Goal: Information Seeking & Learning: Stay updated

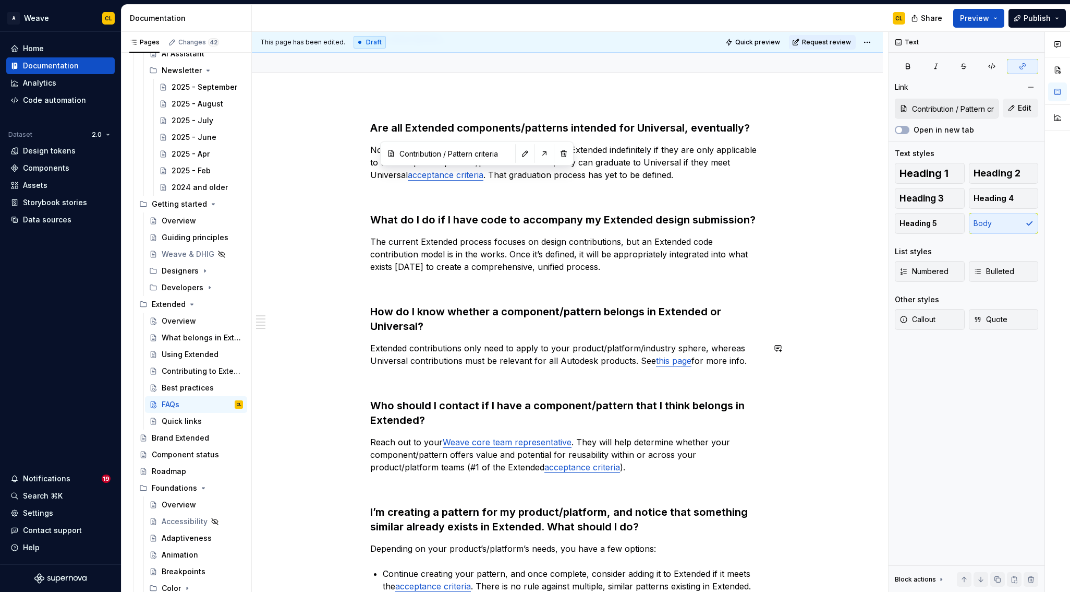
scroll to position [88, 0]
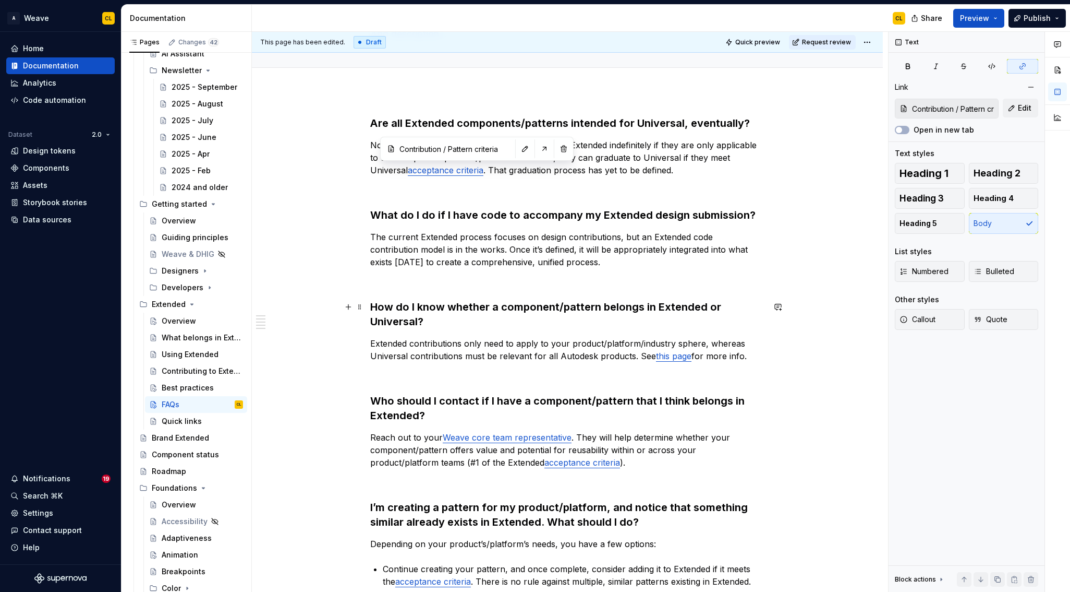
click at [497, 309] on h3 "How do I know whether a component/pattern belongs in Extended or Universal?" at bounding box center [567, 313] width 394 height 29
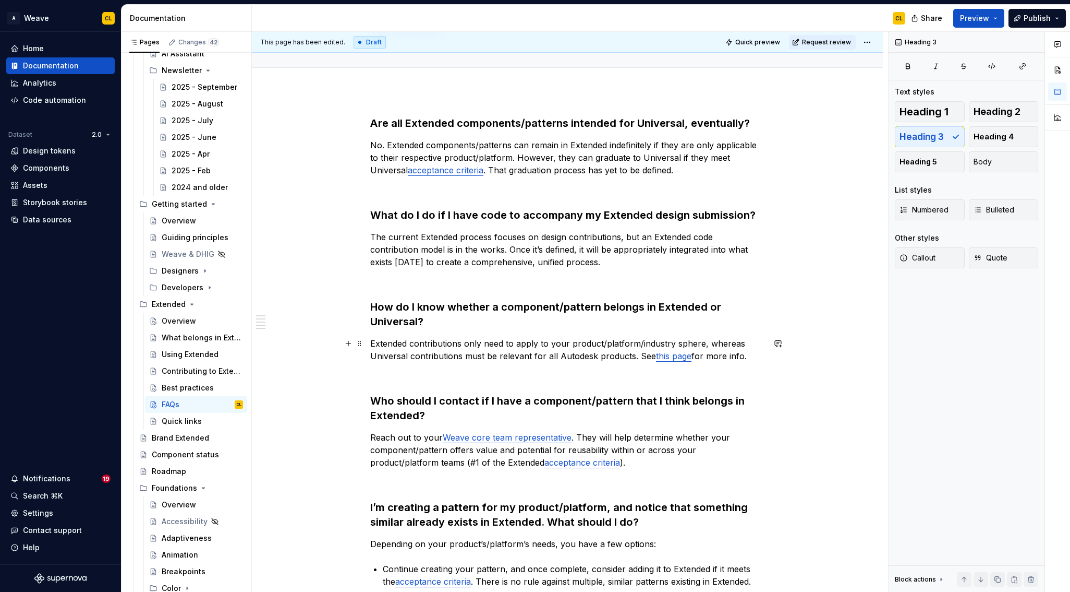
click at [516, 348] on p "Extended contributions only need to apply to your product/platform/industry sph…" at bounding box center [567, 349] width 394 height 25
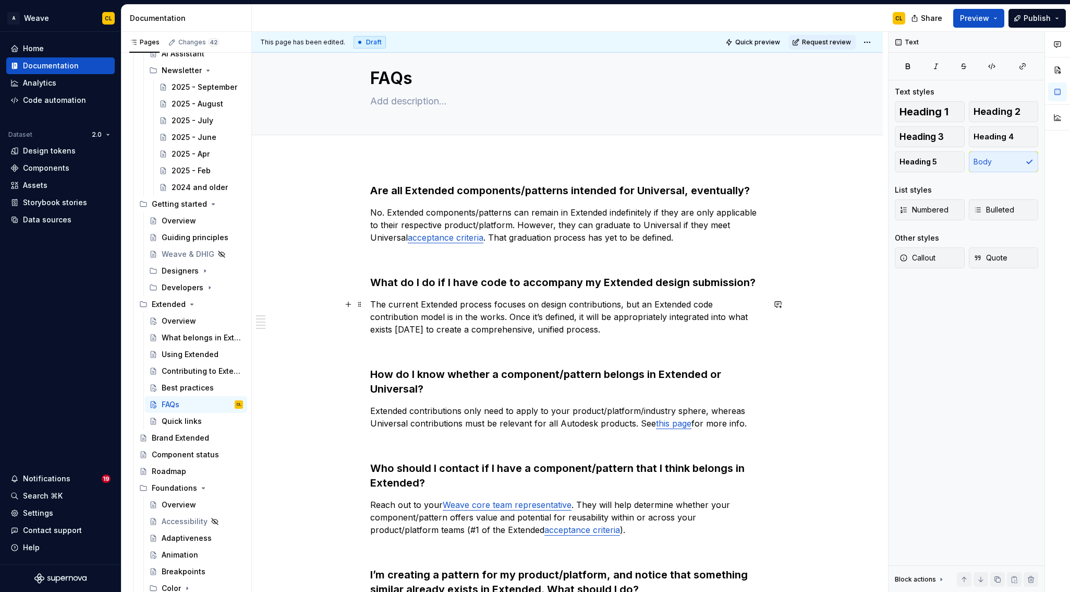
scroll to position [0, 0]
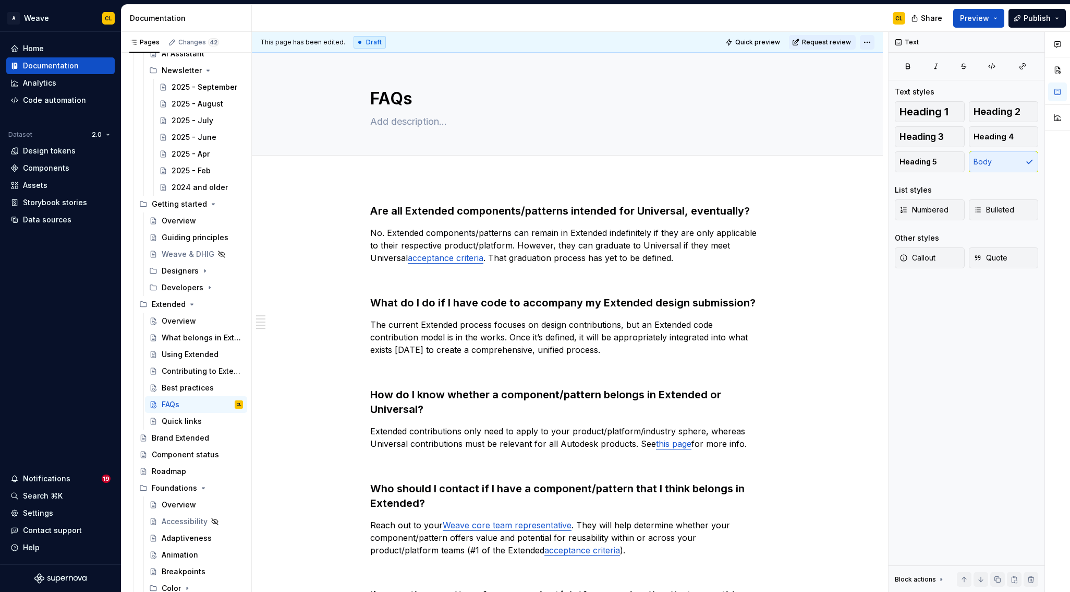
click at [873, 41] on html "A Weave CL Home Documentation Analytics Code automation Dataset 2.0 Design toke…" at bounding box center [535, 296] width 1070 height 592
click at [768, 41] on html "A Weave CL Home Documentation Analytics Code automation Dataset 2.0 Design toke…" at bounding box center [535, 296] width 1070 height 592
click at [751, 42] on span "Quick preview" at bounding box center [757, 42] width 45 height 8
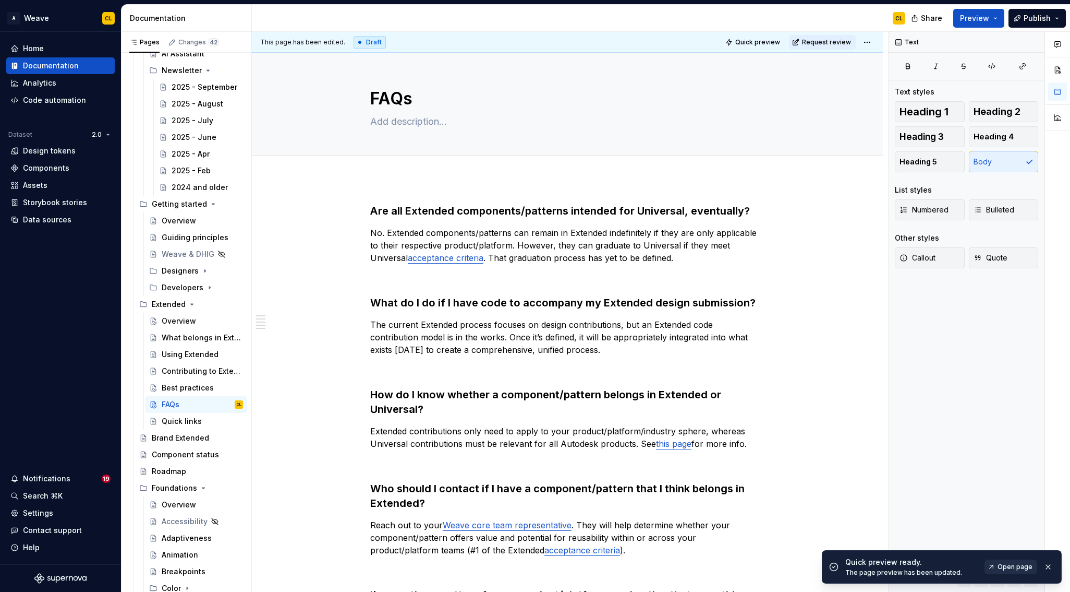
click at [1003, 562] on span "Open page" at bounding box center [1015, 566] width 35 height 8
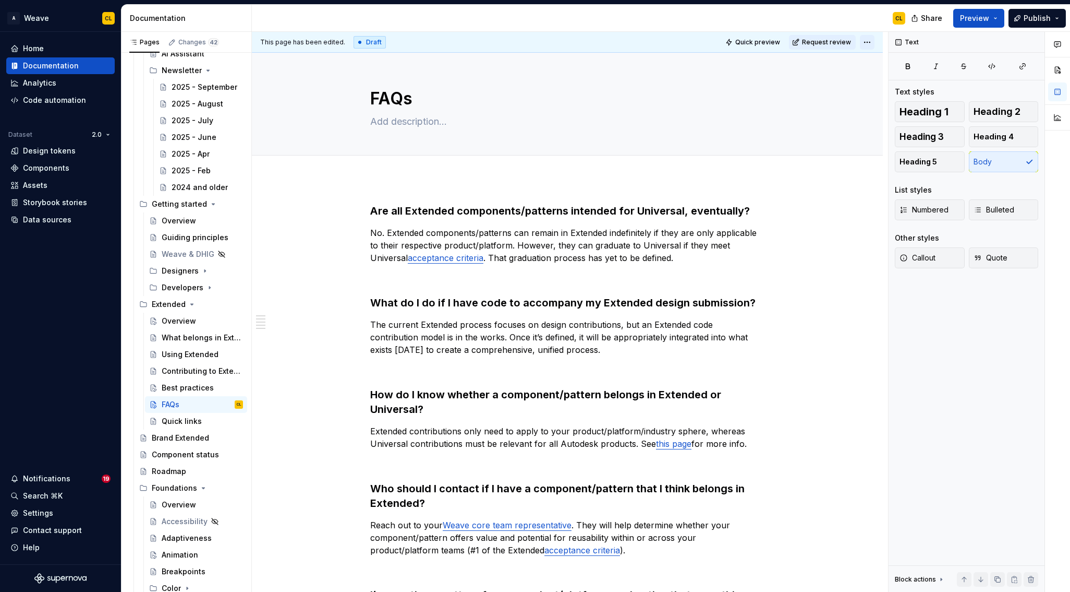
click at [875, 39] on html "A Weave CL Home Documentation Analytics Code automation Dataset 2.0 Design toke…" at bounding box center [535, 296] width 1070 height 592
click at [994, 119] on div "Ready for publish" at bounding box center [1024, 115] width 73 height 10
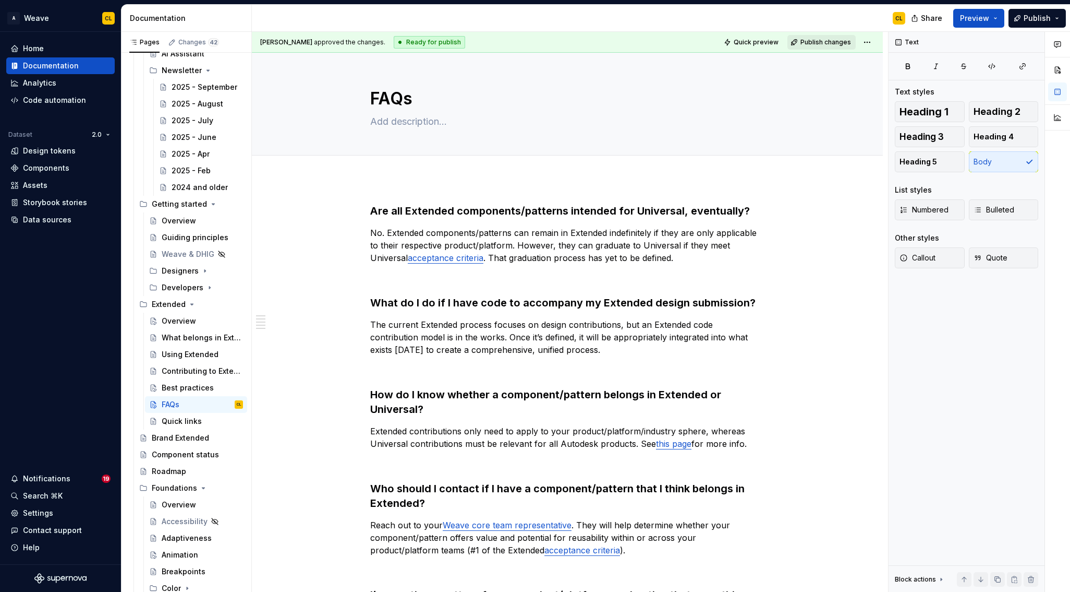
click at [828, 43] on span "Publish changes" at bounding box center [826, 42] width 51 height 8
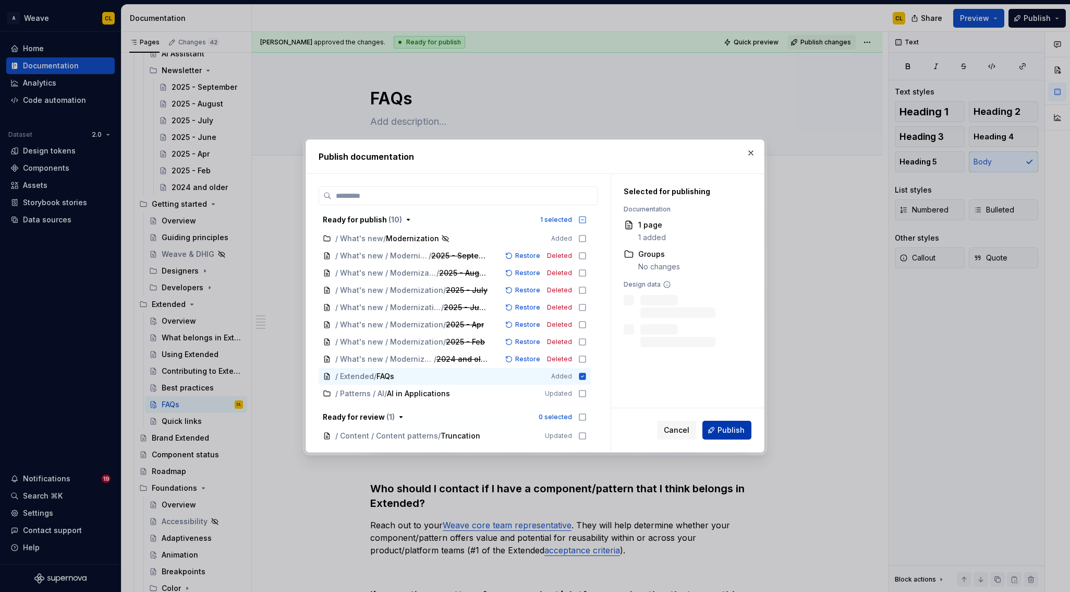
click at [732, 429] on span "Publish" at bounding box center [731, 430] width 27 height 10
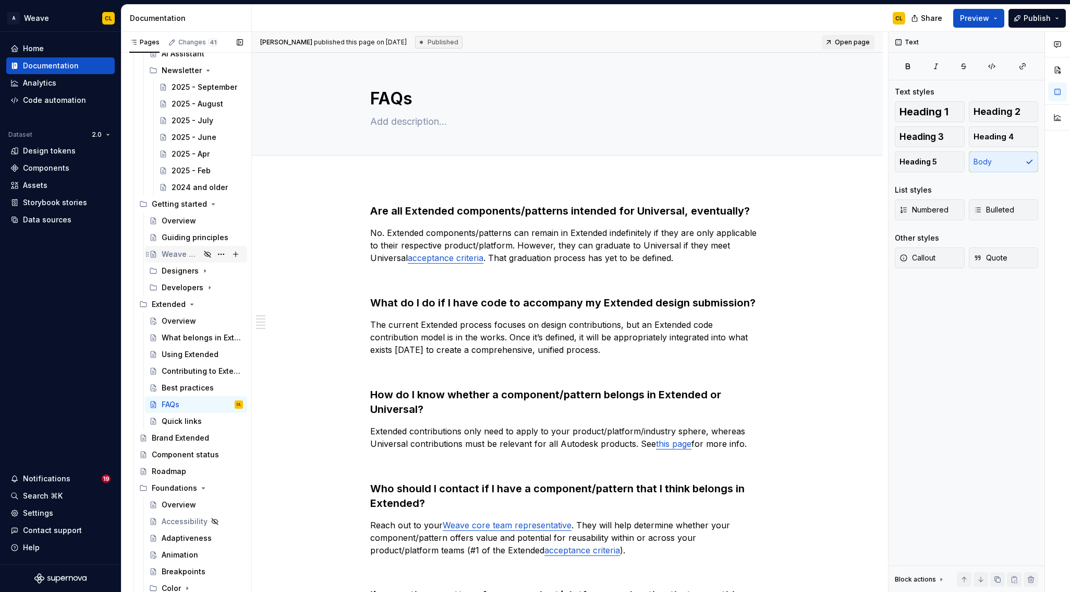
scroll to position [147, 0]
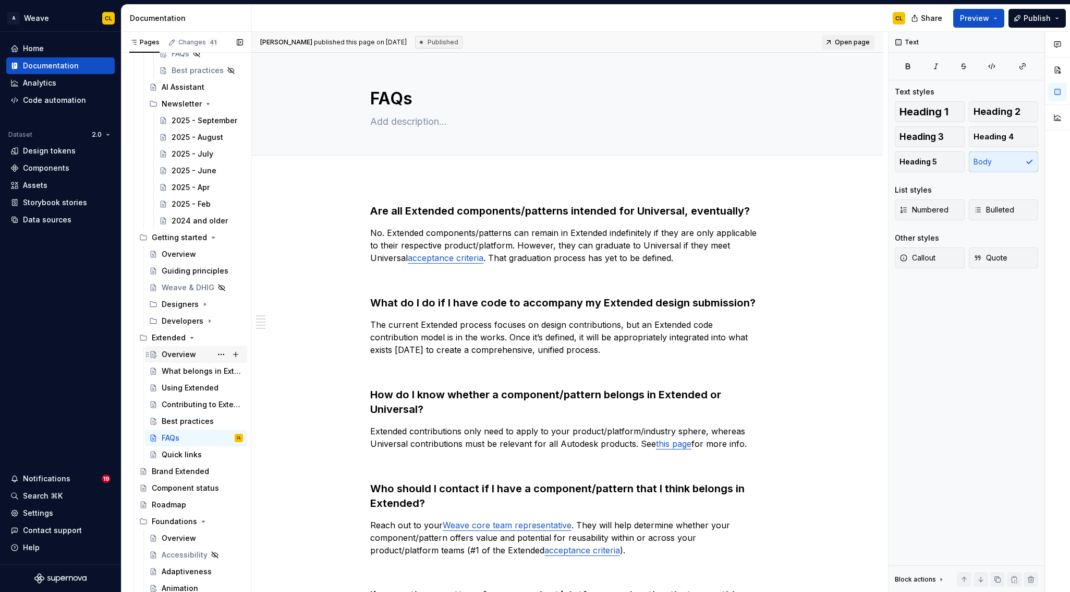
click at [178, 357] on div "Overview" at bounding box center [179, 354] width 34 height 10
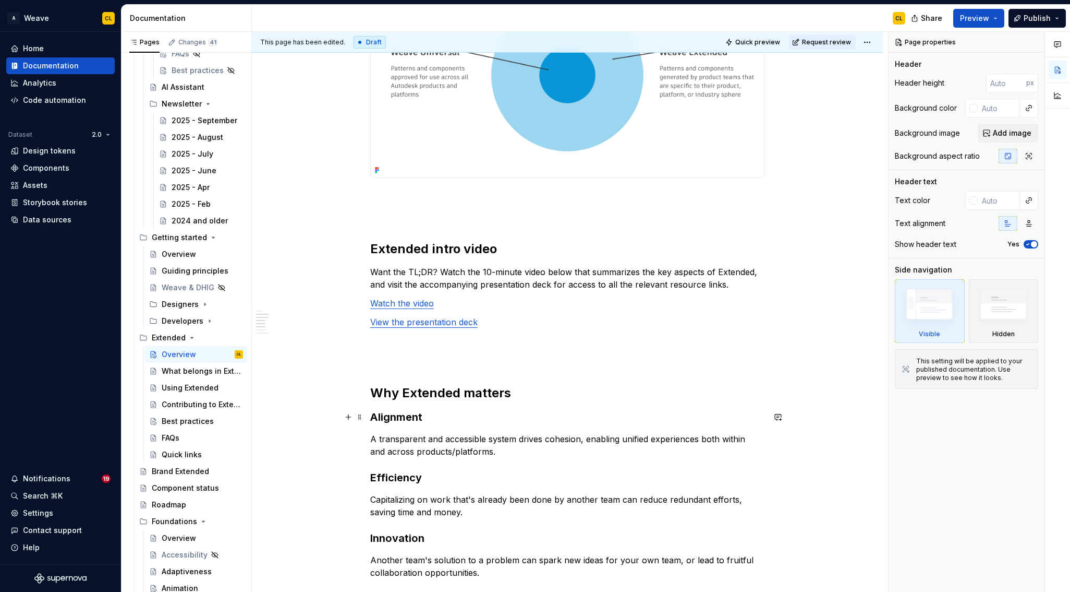
scroll to position [343, 0]
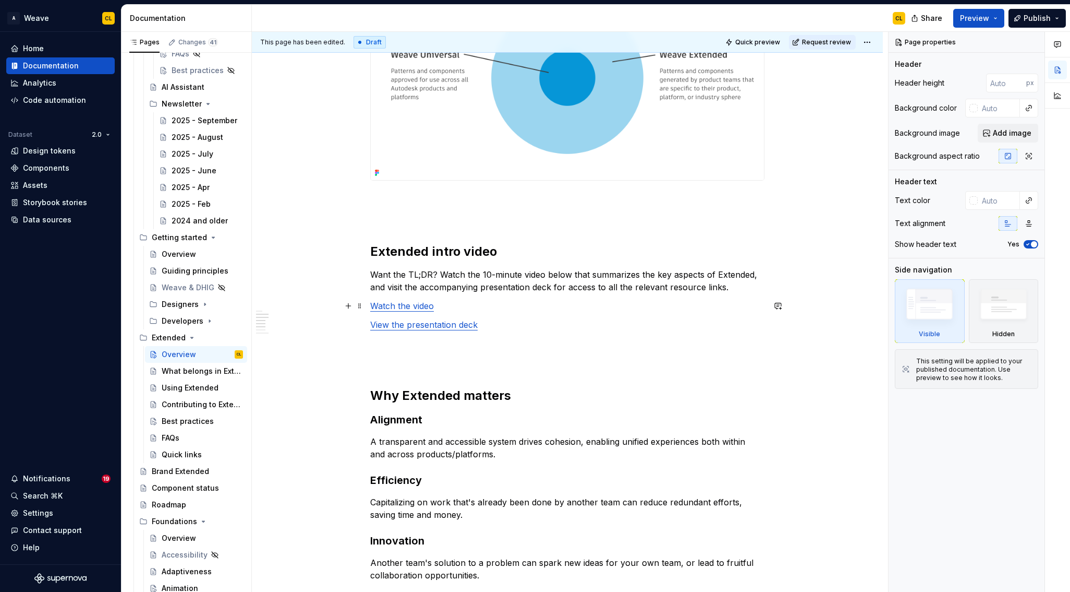
click at [421, 306] on link "Watch the video" at bounding box center [402, 305] width 64 height 10
type textarea "*"
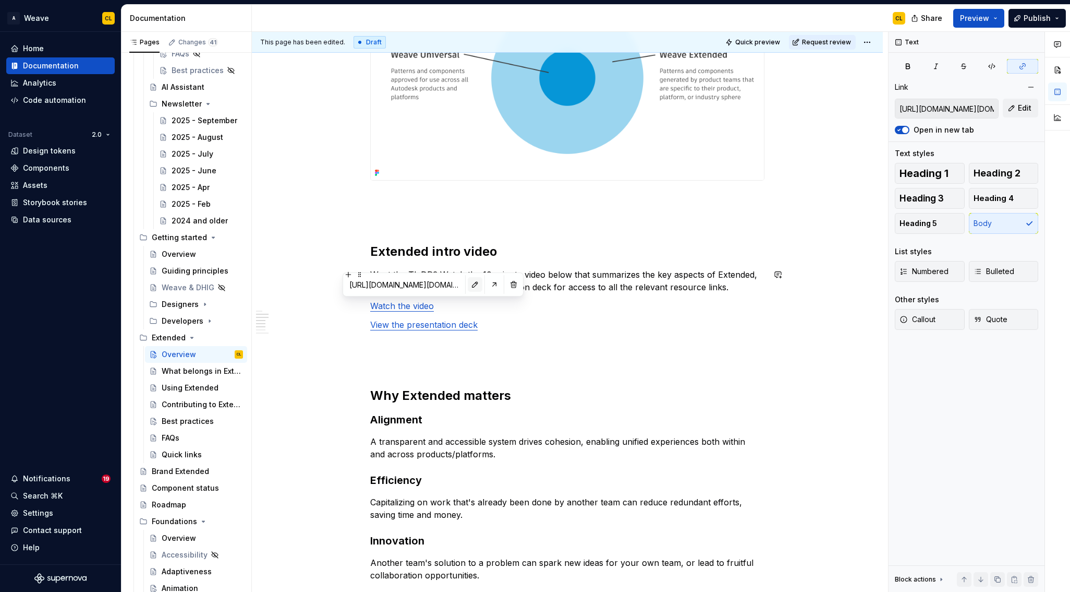
click at [468, 286] on button "button" at bounding box center [475, 284] width 15 height 15
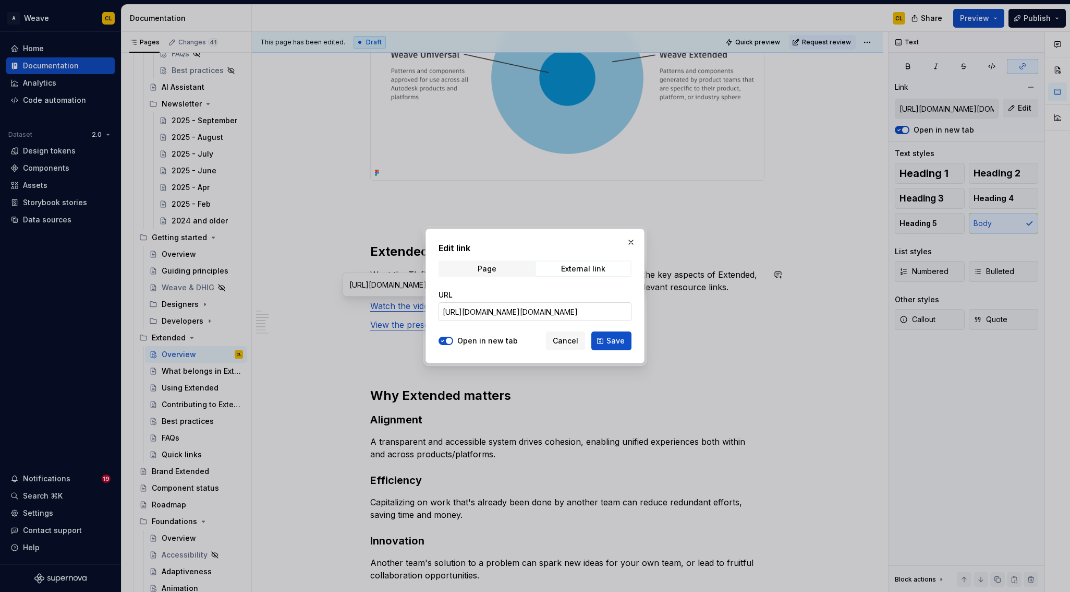
click at [499, 310] on input "[URL][DOMAIN_NAME][DOMAIN_NAME]" at bounding box center [535, 311] width 193 height 19
paste input "share/l8XSNb_8FC__KhhYaw8ObiqkwCauN25g77DfK26dwCZQC6pWh3j0zu_bP1VjLSXN.3zFcaQFJ…"
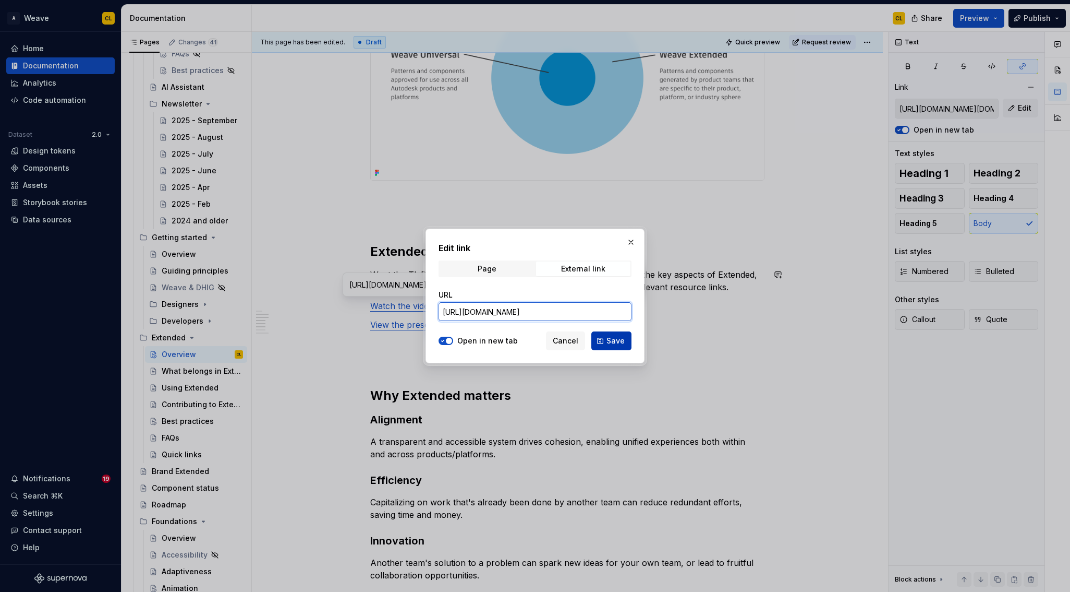
type input "[URL][DOMAIN_NAME]"
click at [612, 340] on span "Save" at bounding box center [616, 340] width 18 height 10
type input "[URL][DOMAIN_NAME]"
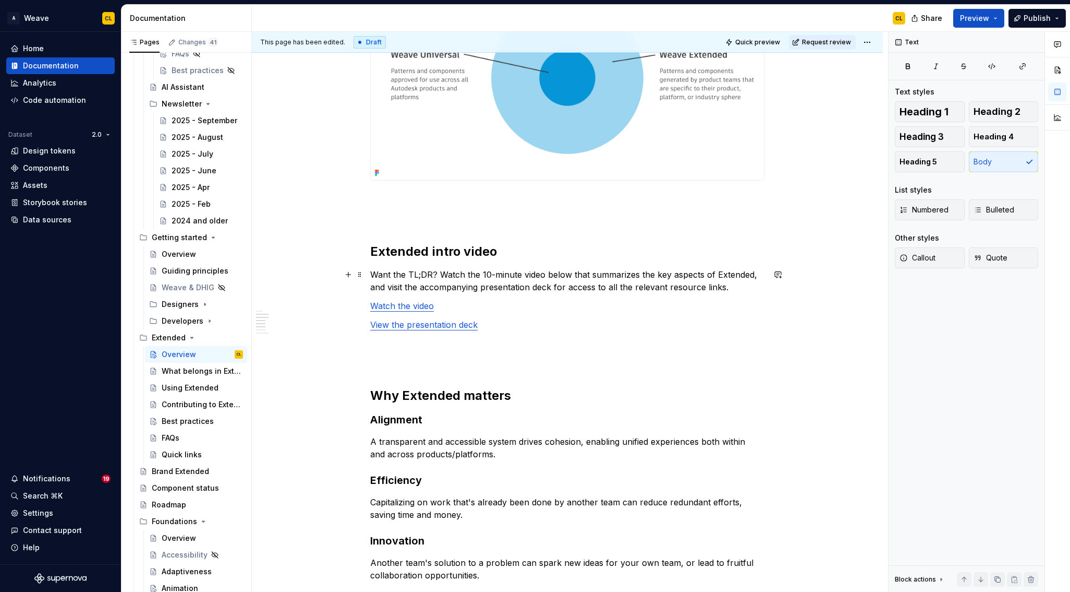
click at [549, 290] on p "Want the TL;DR? Watch the 10-minute video below that summarizes the key aspects…" at bounding box center [567, 280] width 394 height 25
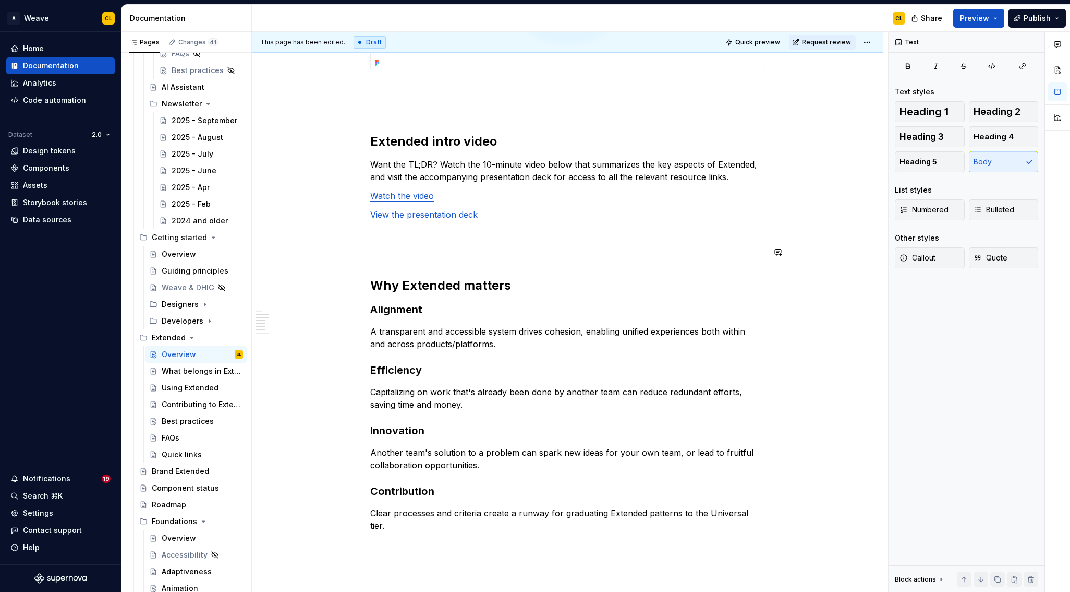
scroll to position [356, 0]
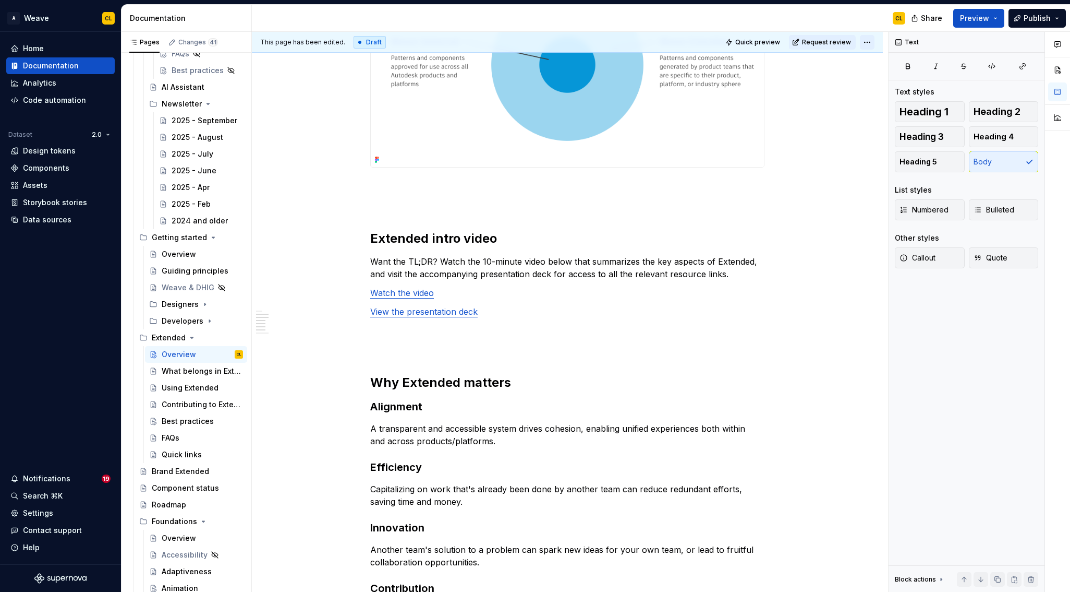
click at [873, 42] on html "A Weave CL Home Documentation Analytics Code automation Dataset 2.0 Design toke…" at bounding box center [535, 296] width 1070 height 592
click at [1000, 115] on div "Ready for publish" at bounding box center [1024, 115] width 73 height 10
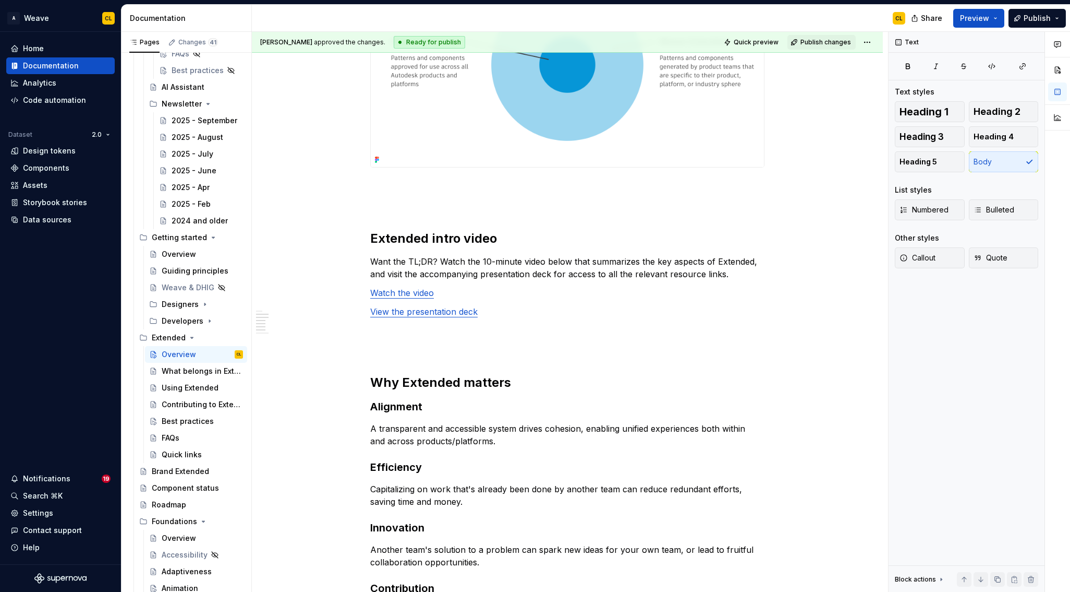
scroll to position [87, 0]
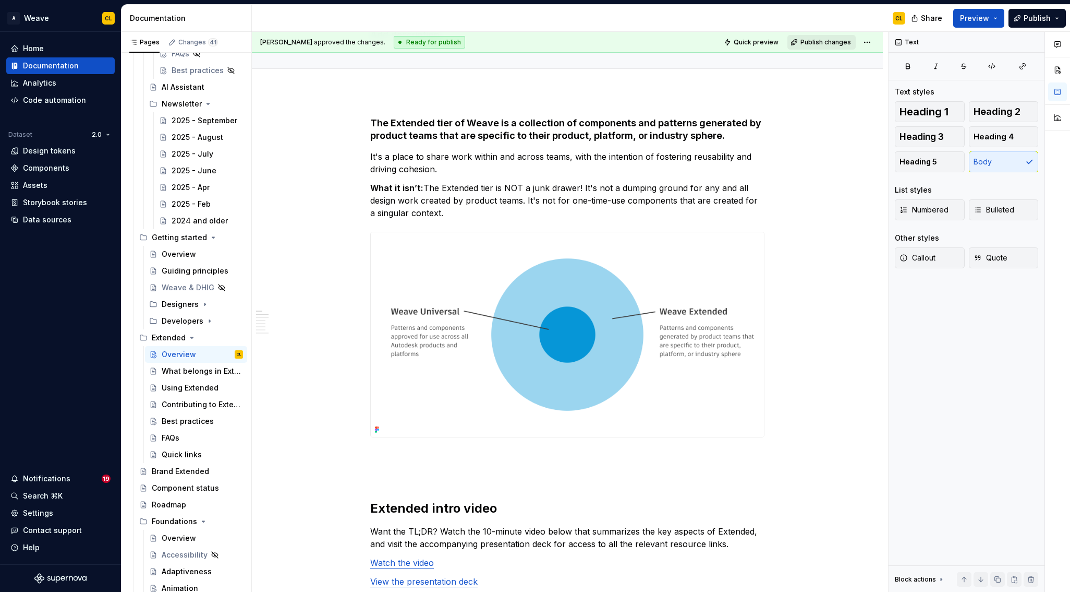
click at [816, 41] on span "Publish changes" at bounding box center [826, 42] width 51 height 8
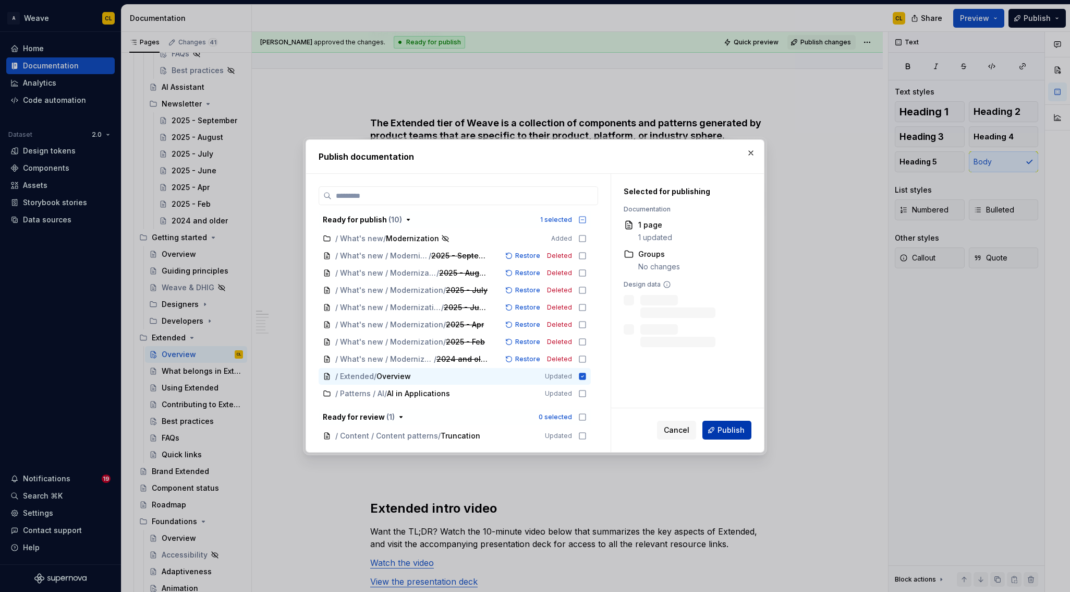
click at [740, 427] on span "Publish" at bounding box center [731, 430] width 27 height 10
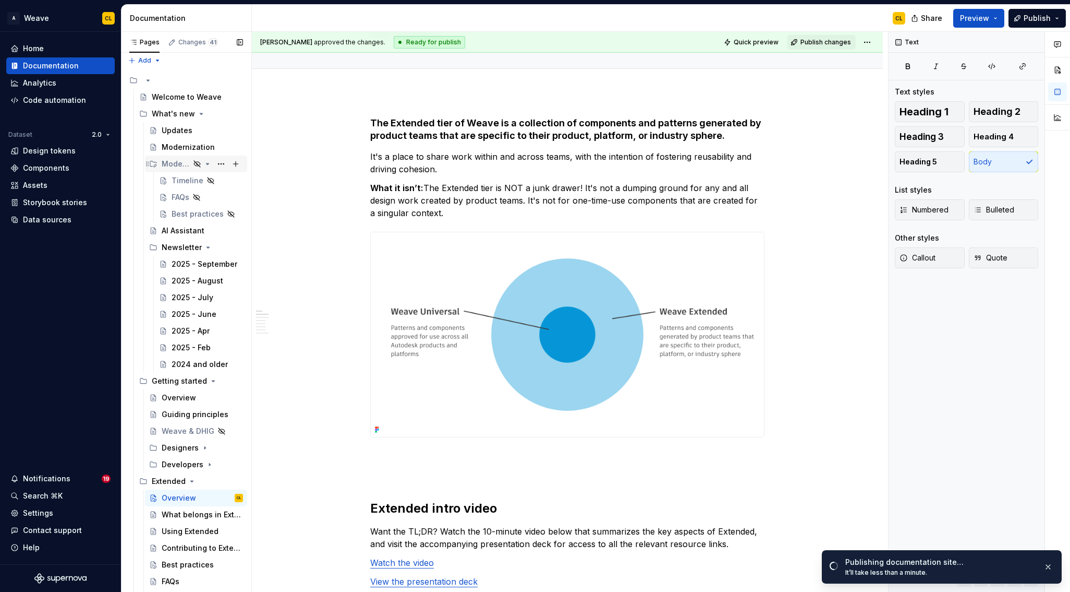
scroll to position [0, 0]
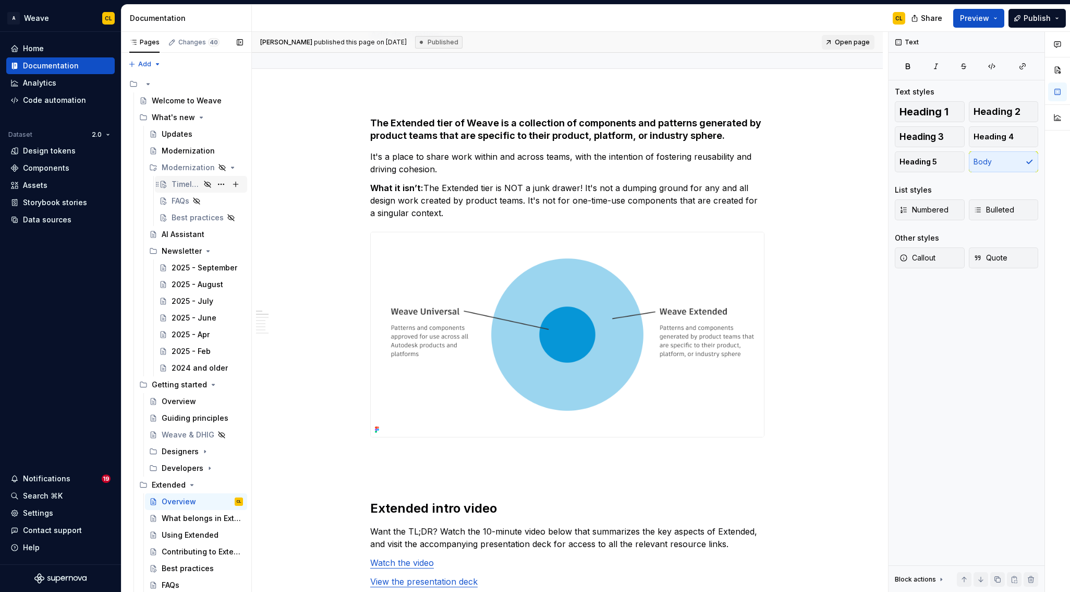
click at [177, 179] on div "Timeline" at bounding box center [186, 184] width 29 height 10
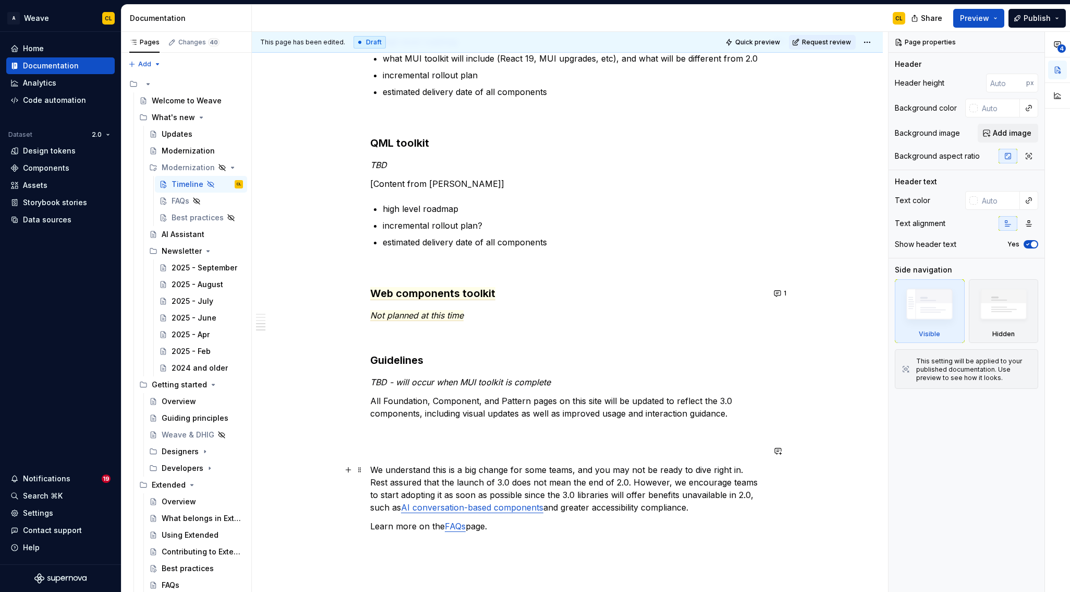
scroll to position [719, 0]
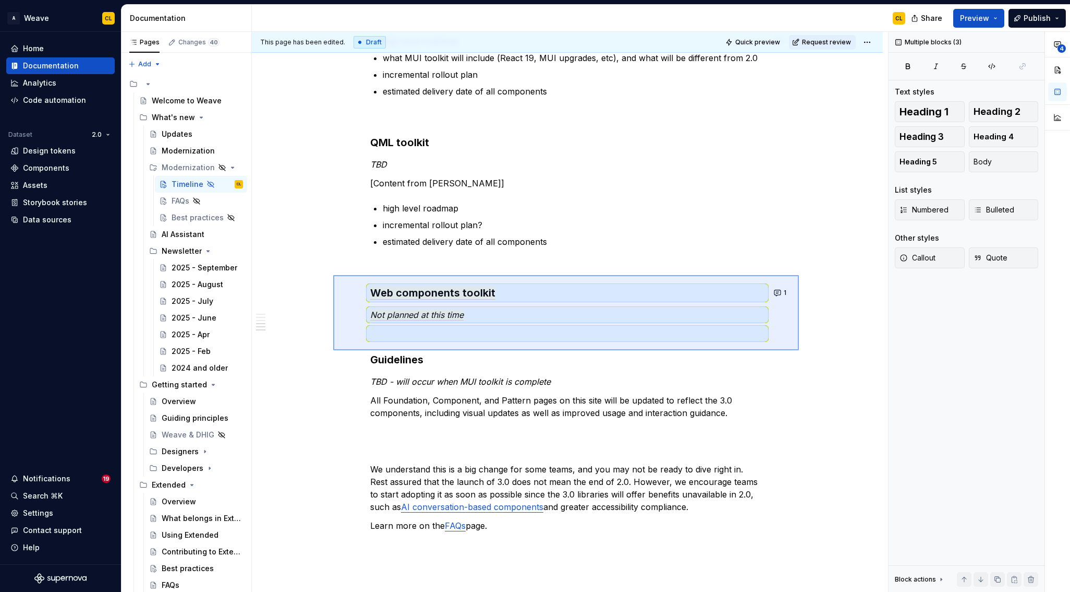
drag, startPoint x: 469, startPoint y: 310, endPoint x: 799, endPoint y: 350, distance: 332.0
click at [799, 350] on div "This page has been edited. Draft Quick preview Request review Hidden page Timel…" at bounding box center [570, 312] width 636 height 560
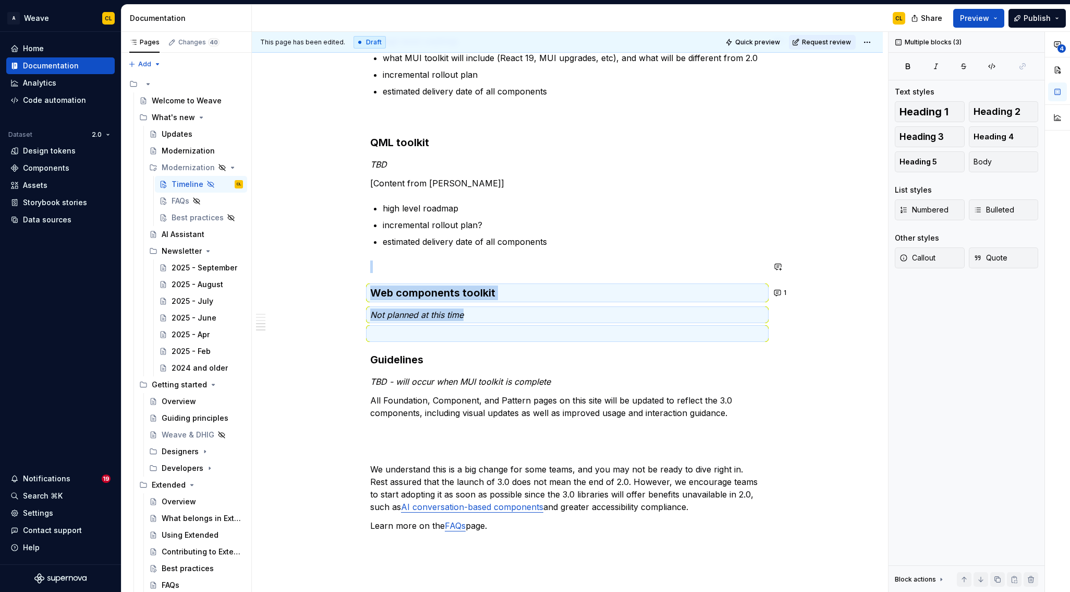
click at [815, 338] on div "We’re excited that you’re excited about this evolution of Weave! Here’s when yo…" at bounding box center [567, 99] width 631 height 1281
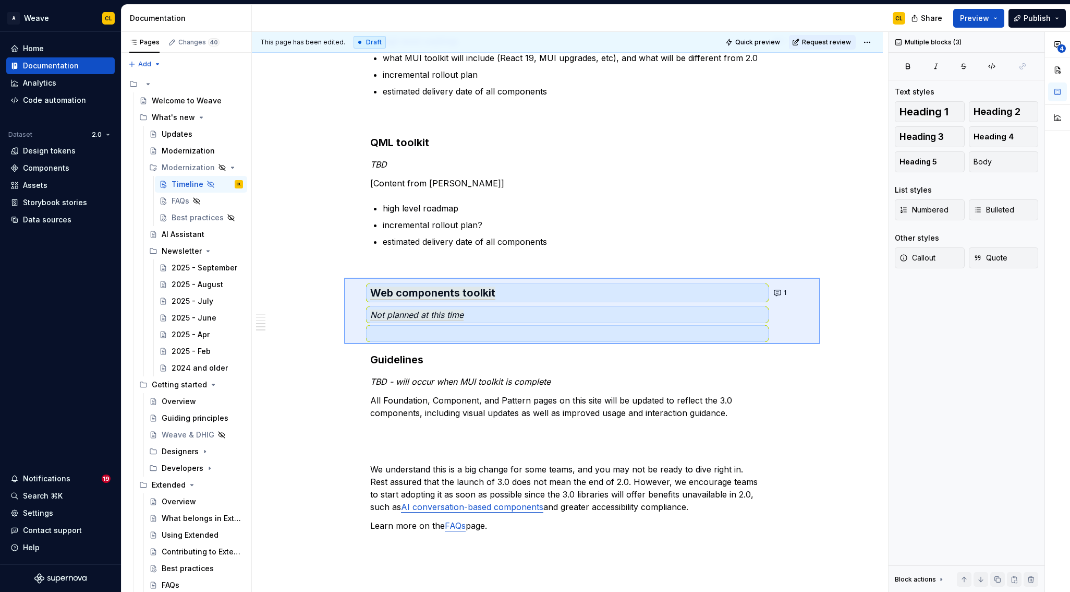
drag, startPoint x: 484, startPoint y: 301, endPoint x: 818, endPoint y: 346, distance: 337.3
click at [818, 346] on div "This page has been edited. Draft Quick preview Request review Hidden page Timel…" at bounding box center [570, 312] width 636 height 560
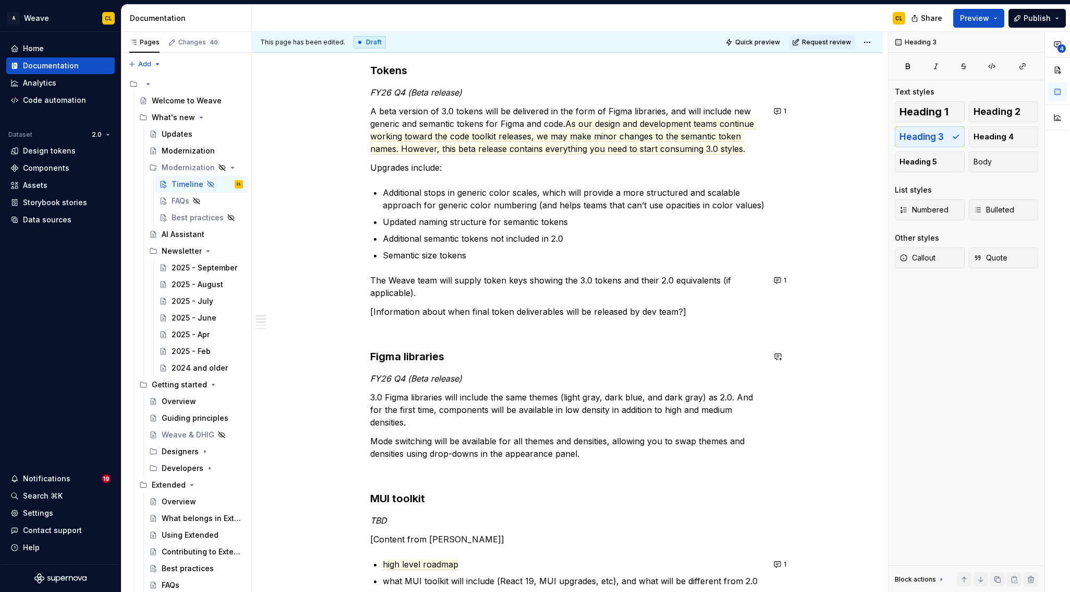
scroll to position [185, 0]
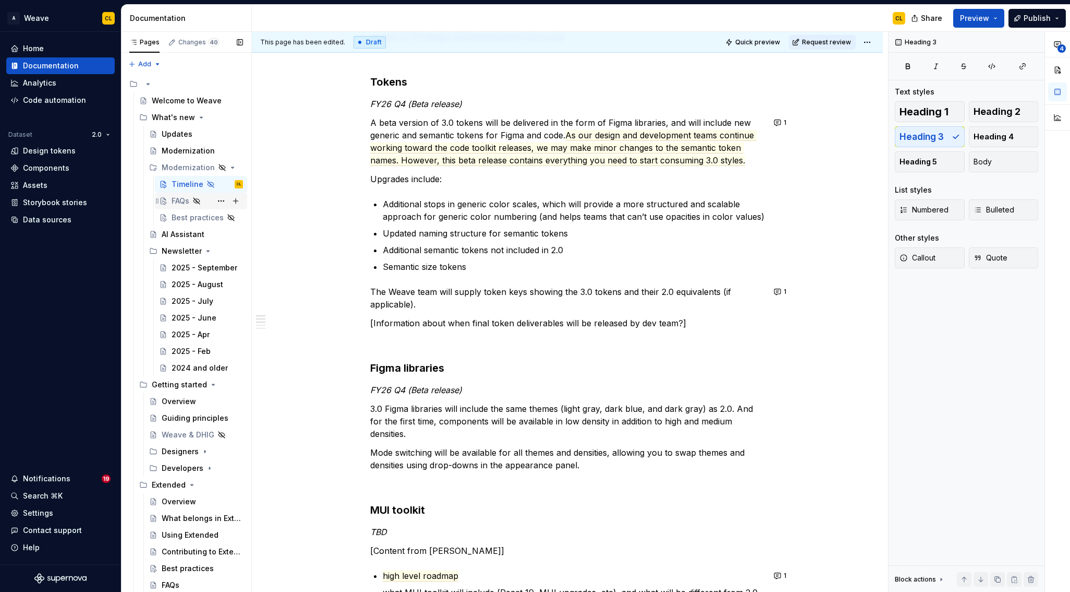
click at [176, 203] on div "FAQs" at bounding box center [181, 201] width 18 height 10
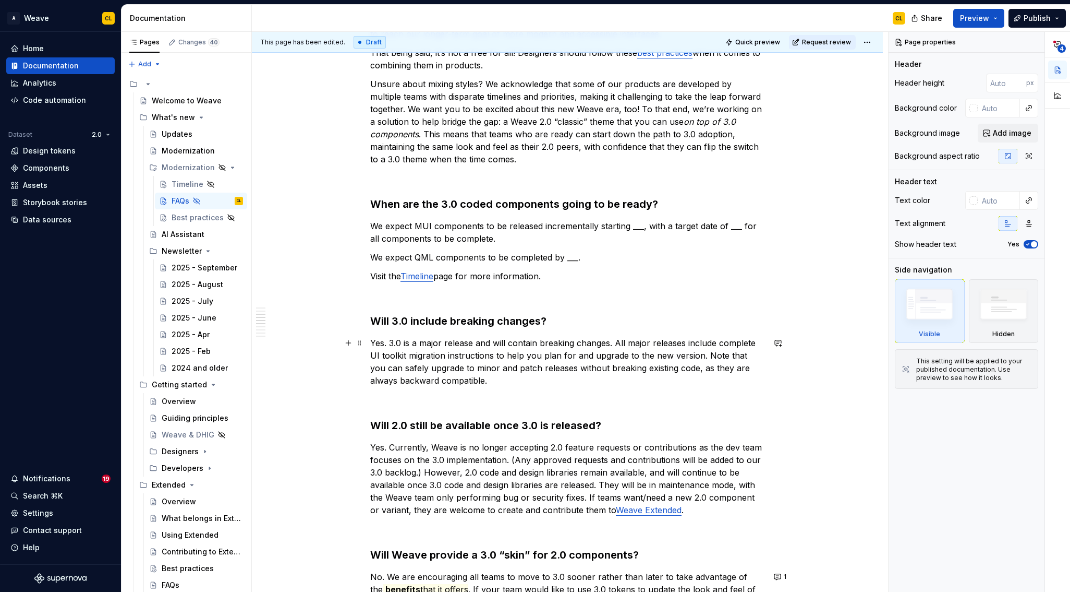
scroll to position [385, 0]
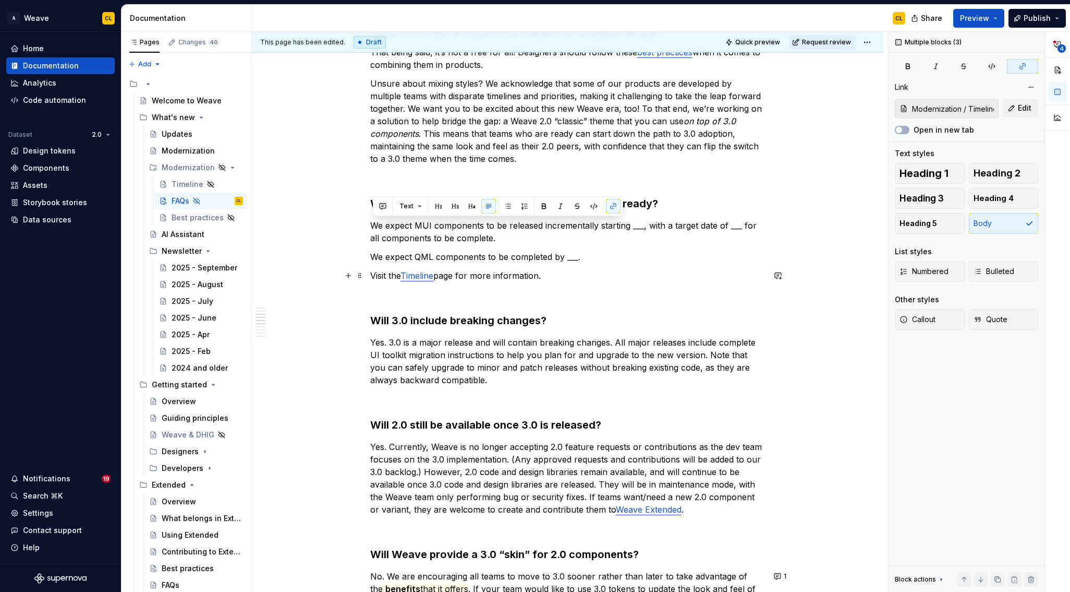
drag, startPoint x: 374, startPoint y: 225, endPoint x: 571, endPoint y: 273, distance: 203.0
click at [571, 273] on div "Do I have to switch to 3.0 right now, or can I still use 2.0? For existing prod…" at bounding box center [567, 447] width 394 height 1258
click at [524, 255] on p "We expect QML components to be completed by ___." at bounding box center [567, 256] width 394 height 13
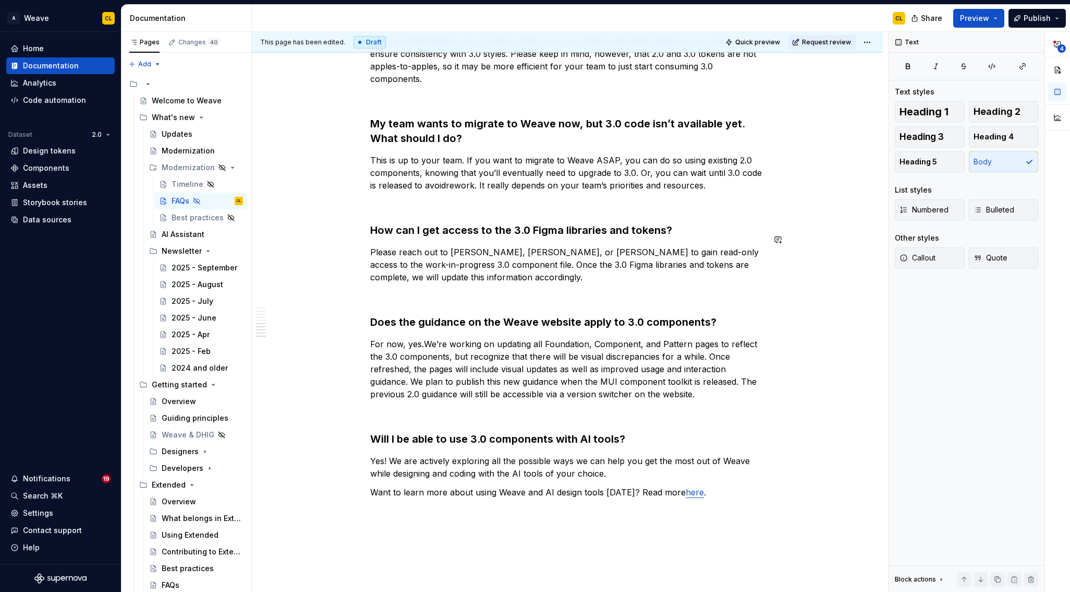
scroll to position [1047, 0]
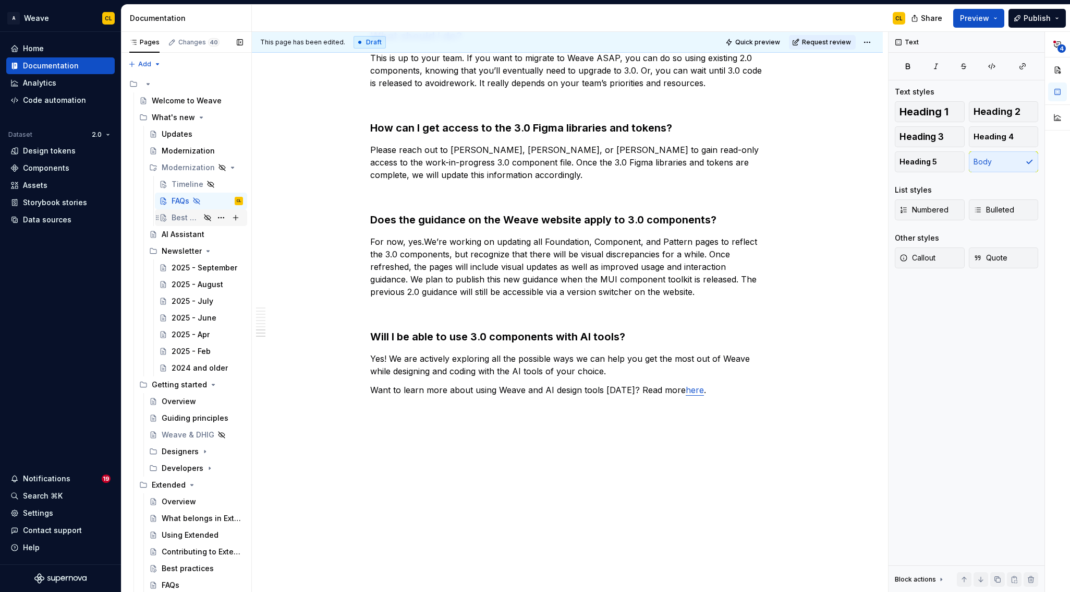
click at [179, 216] on div "Best practices" at bounding box center [186, 217] width 29 height 10
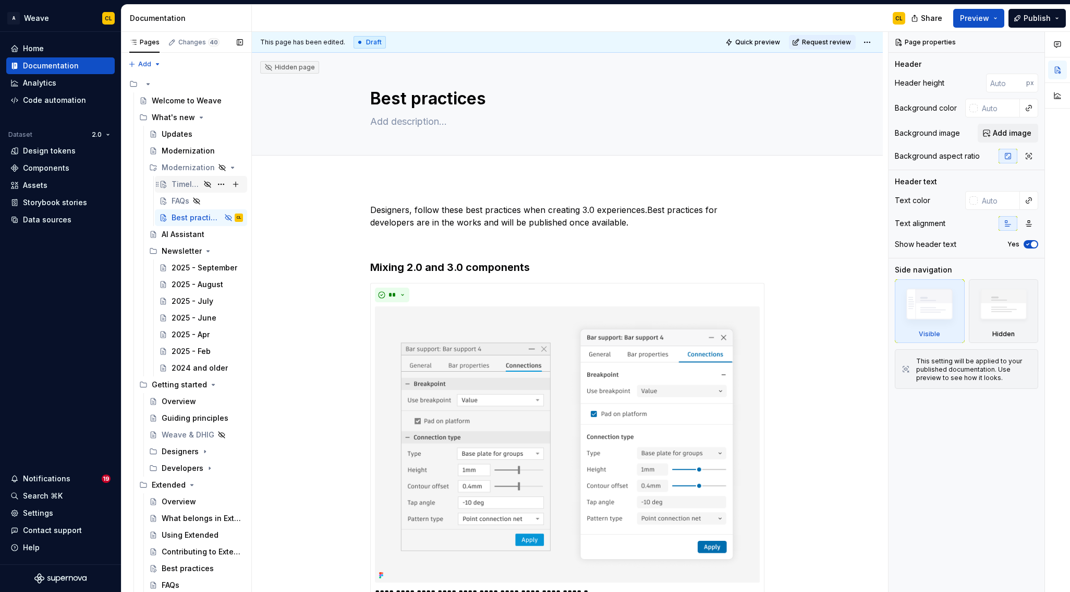
click at [186, 185] on div "Timeline" at bounding box center [186, 184] width 29 height 10
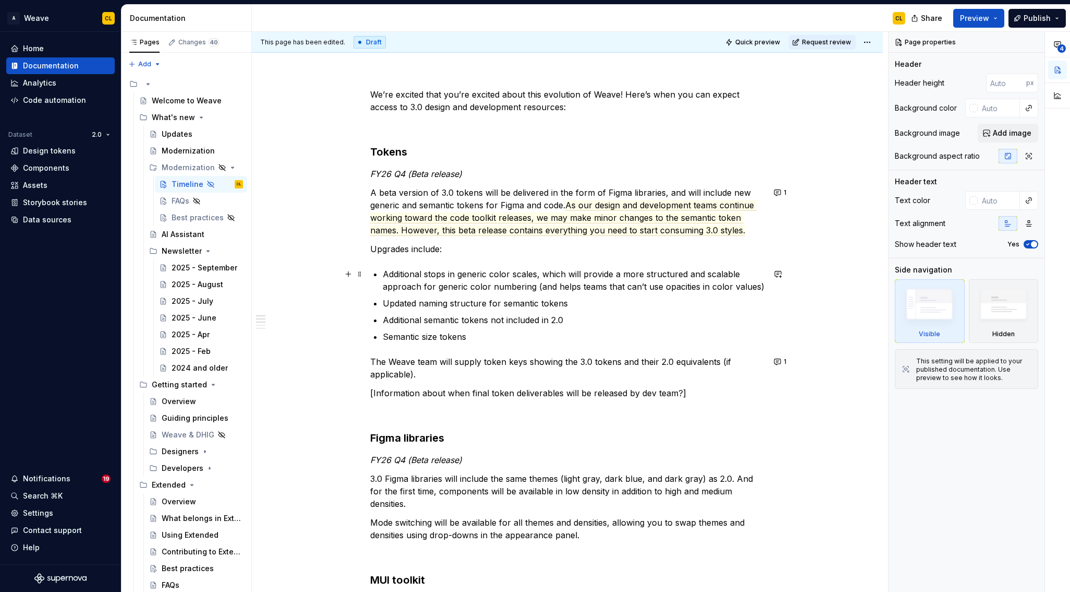
scroll to position [116, 0]
click at [556, 386] on p "[Information about when final token deliverables will be released by dev team?]" at bounding box center [567, 392] width 394 height 13
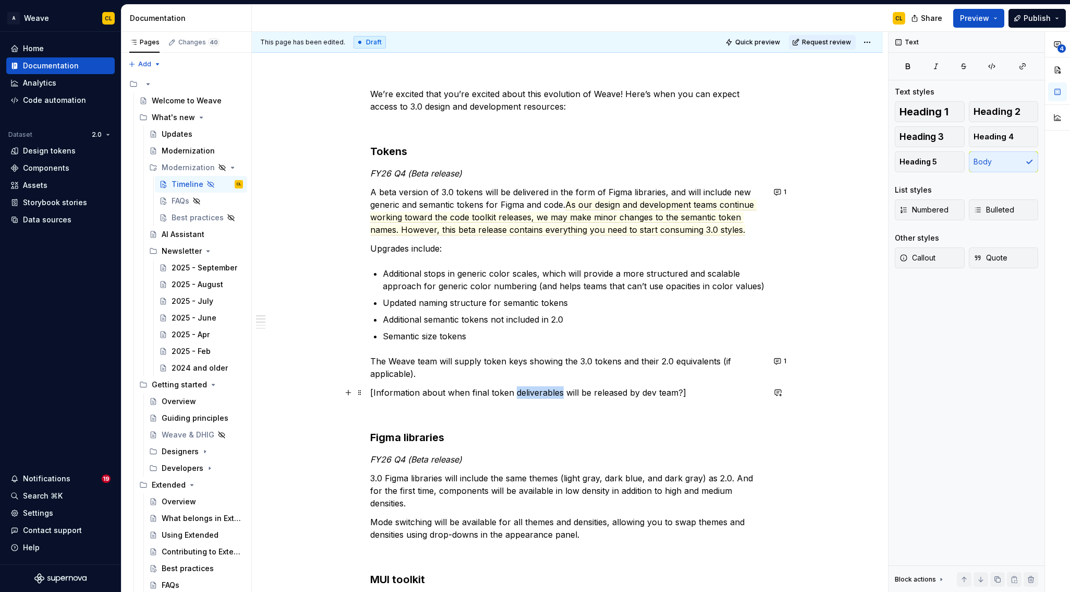
click at [556, 386] on p "[Information about when final token deliverables will be released by dev team?]" at bounding box center [567, 392] width 394 height 13
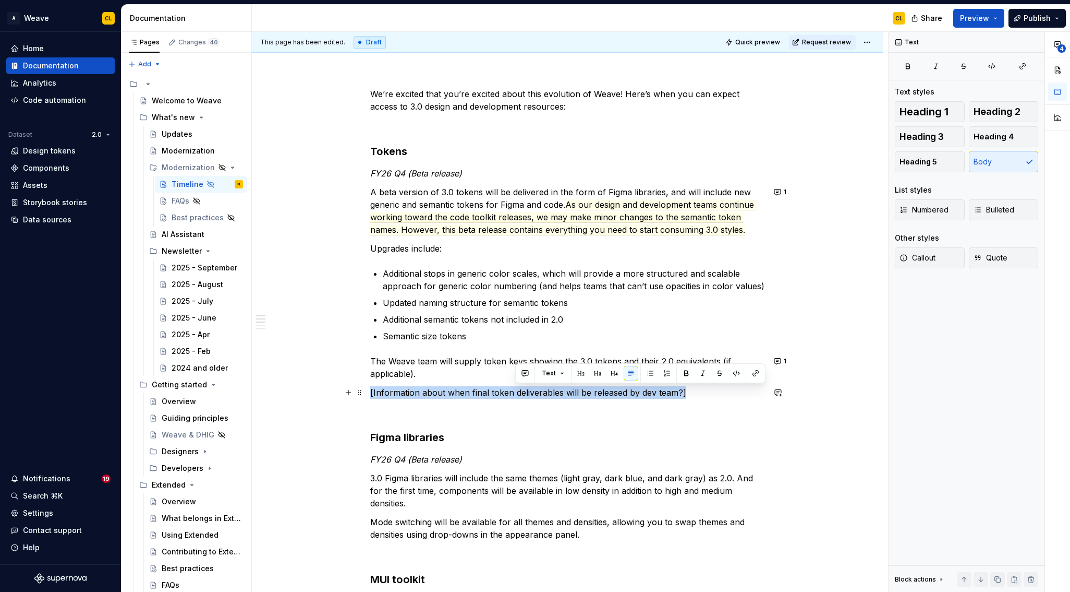
click at [556, 386] on p "[Information about when final token deliverables will be released by dev team?]" at bounding box center [567, 392] width 394 height 13
click at [461, 396] on p "[Information about when final token deliverables will be released by dev team?]" at bounding box center [567, 392] width 394 height 13
drag, startPoint x: 372, startPoint y: 393, endPoint x: 705, endPoint y: 399, distance: 332.3
click at [705, 399] on div "We’re excited that you’re excited about this evolution of Weave! Here’s when yo…" at bounding box center [567, 587] width 394 height 999
click at [681, 392] on p "[Information about when final token deliverables will be released by dev team?]" at bounding box center [567, 392] width 394 height 13
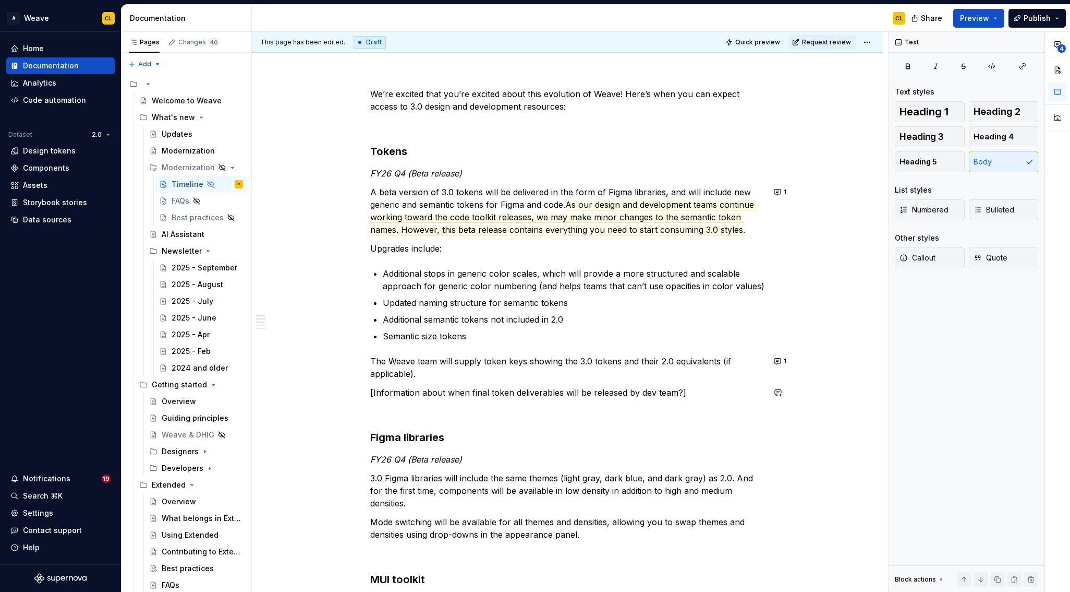
click at [487, 396] on p "[Information about when final token deliverables will be released by dev team?]" at bounding box center [567, 392] width 394 height 13
click at [502, 392] on p "[Information about when final token deliverables will be released by dev team?]" at bounding box center [567, 392] width 394 height 13
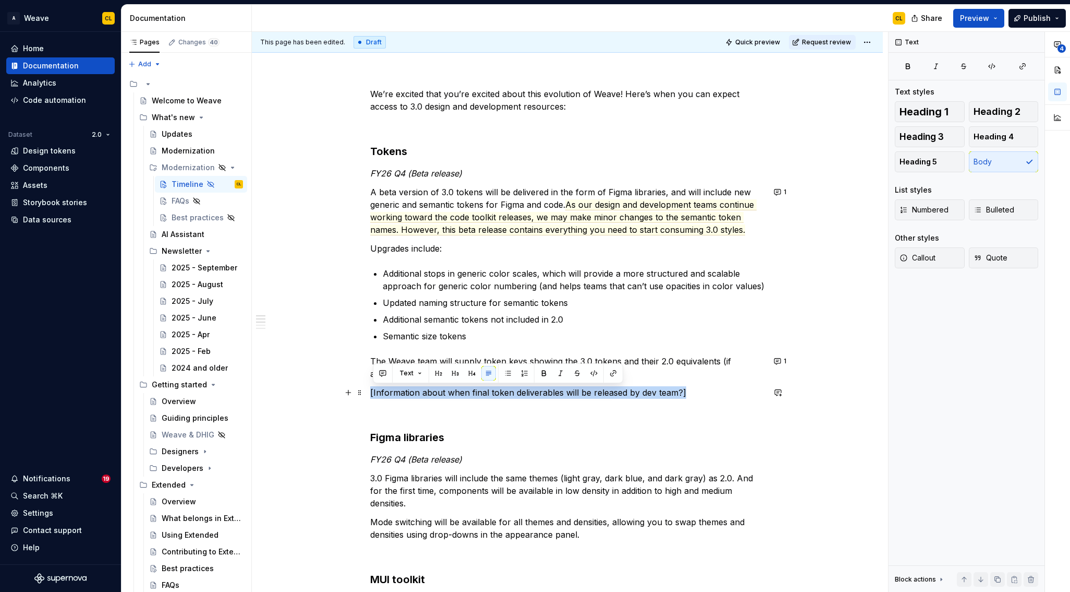
click at [502, 392] on p "[Information about when final token deliverables will be released by dev team?]" at bounding box center [567, 392] width 394 height 13
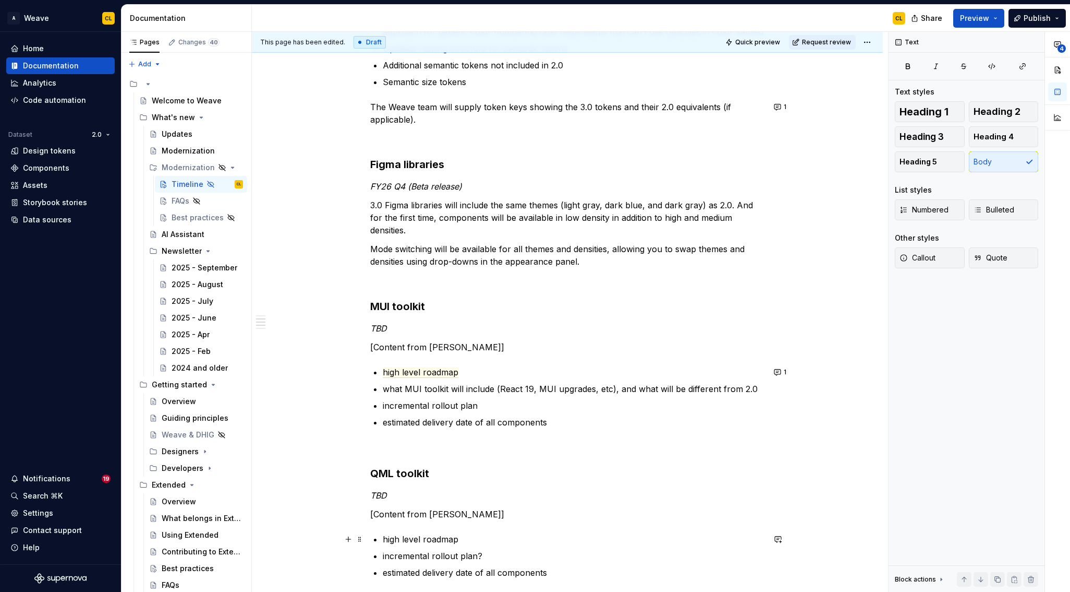
scroll to position [386, 0]
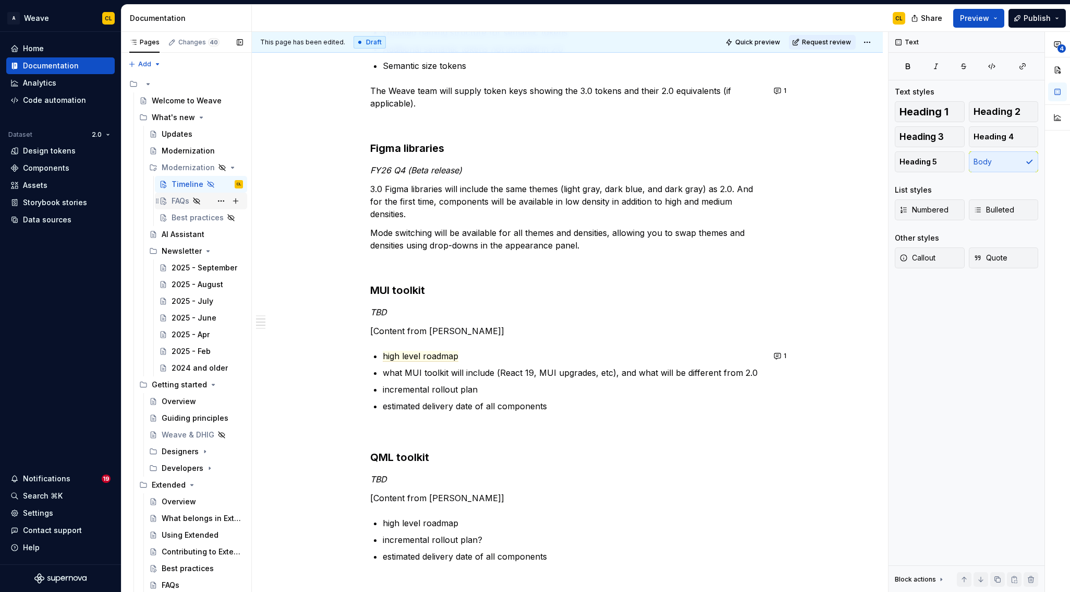
click at [184, 200] on div "FAQs" at bounding box center [181, 201] width 18 height 10
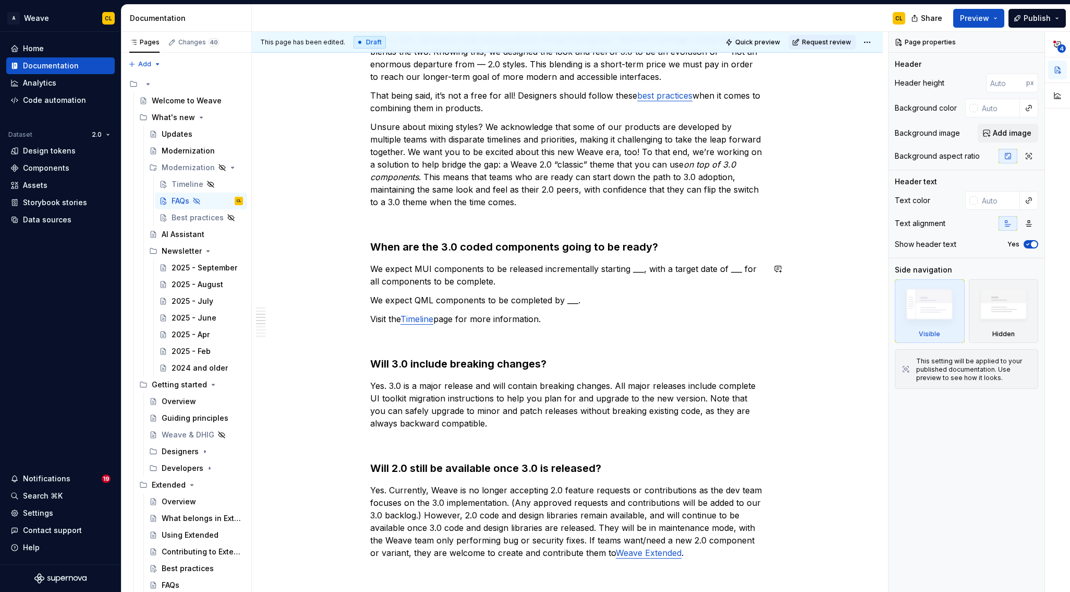
scroll to position [352, 0]
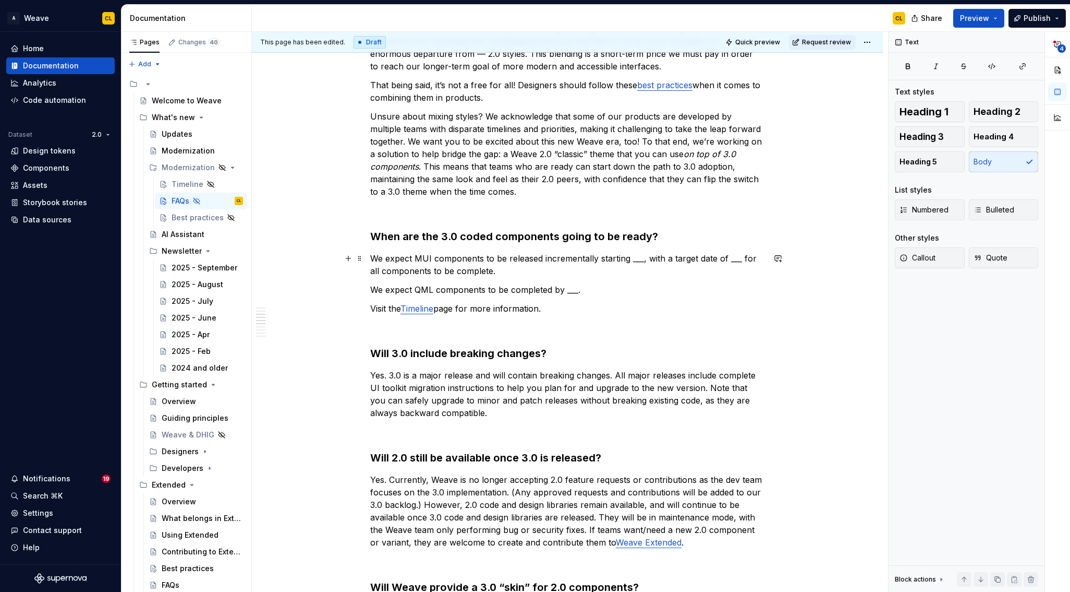
click at [578, 257] on p "We expect MUI components to be released incrementally starting ___, with a targ…" at bounding box center [567, 264] width 394 height 25
type textarea "*"
click at [631, 259] on p "We expect MUI components to be released incrementally starting ___, with a targ…" at bounding box center [567, 264] width 394 height 25
click at [715, 257] on p "We expect MUI components to be released incrementally starting ___, with a targ…" at bounding box center [567, 264] width 394 height 25
drag, startPoint x: 730, startPoint y: 261, endPoint x: 742, endPoint y: 257, distance: 12.0
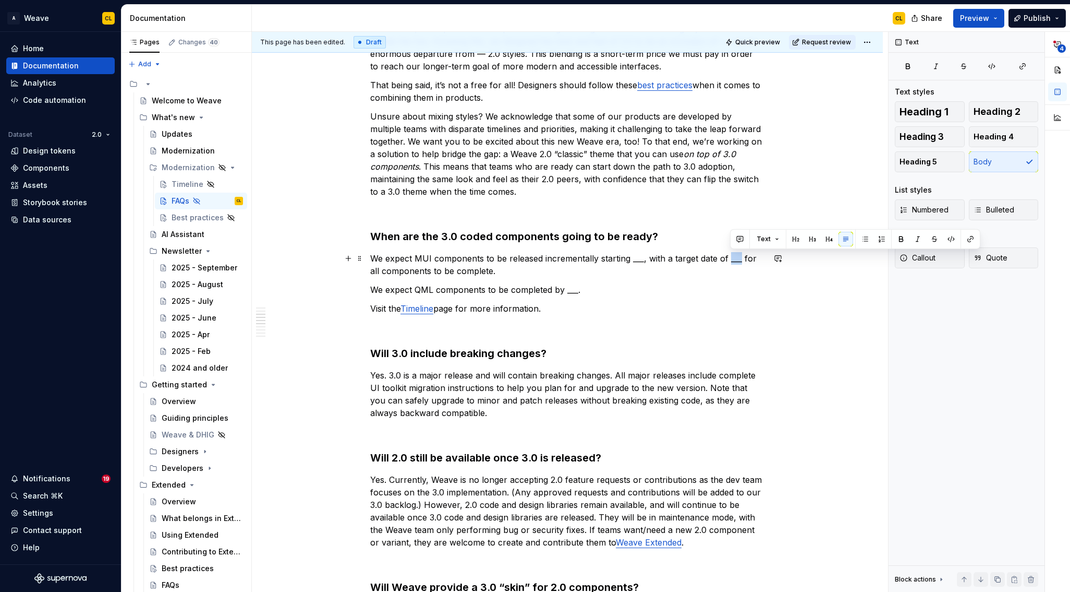
click at [742, 257] on p "We expect MUI components to be released incrementally starting ___, with a targ…" at bounding box center [567, 264] width 394 height 25
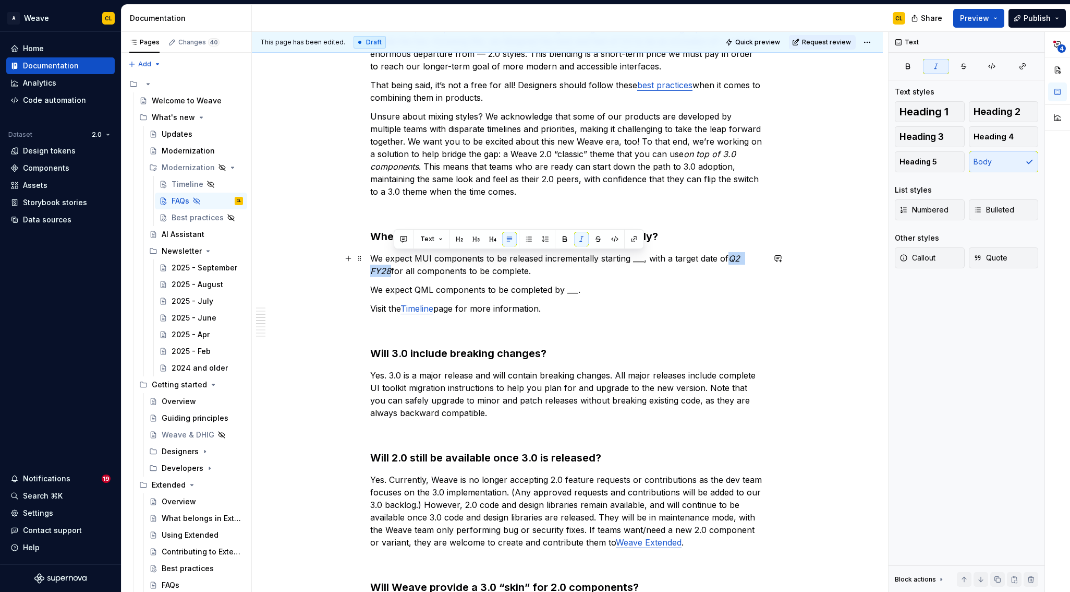
drag, startPoint x: 392, startPoint y: 271, endPoint x: 658, endPoint y: 251, distance: 266.8
click at [732, 260] on em "Q2 FY28" at bounding box center [556, 264] width 372 height 23
click at [584, 237] on button "button" at bounding box center [581, 239] width 15 height 15
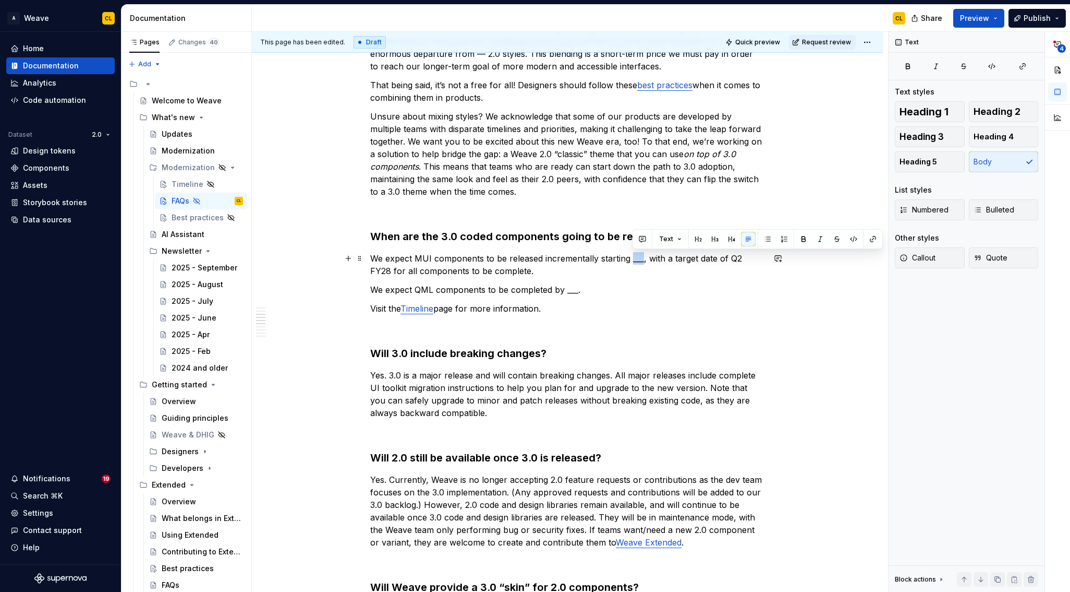
drag, startPoint x: 634, startPoint y: 260, endPoint x: 644, endPoint y: 260, distance: 10.4
click at [644, 260] on p "We expect MUI components to be released incrementally starting ___, with a targ…" at bounding box center [567, 264] width 394 height 25
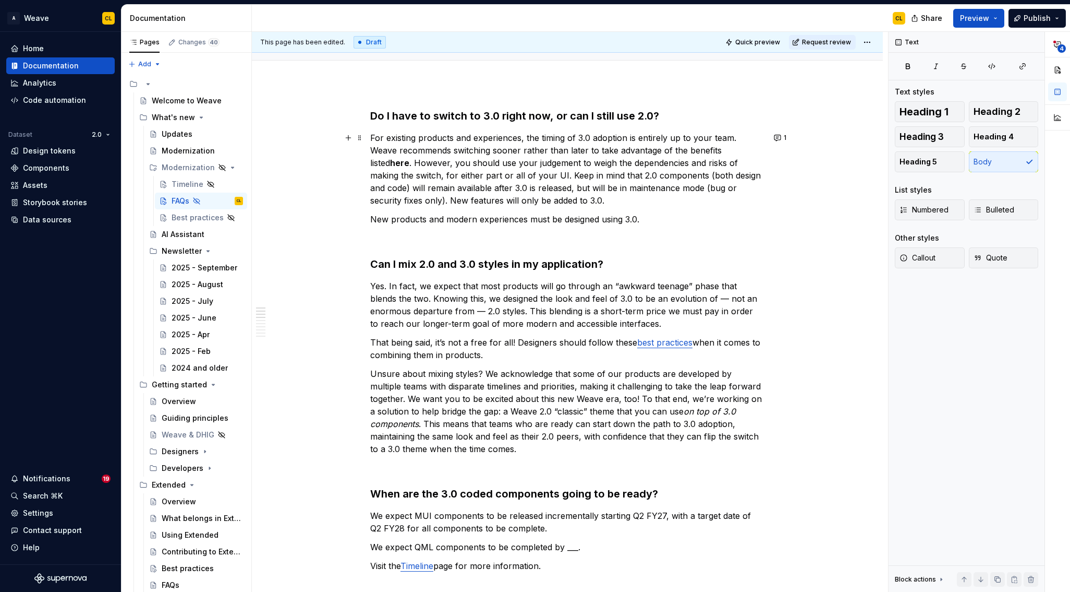
scroll to position [49, 0]
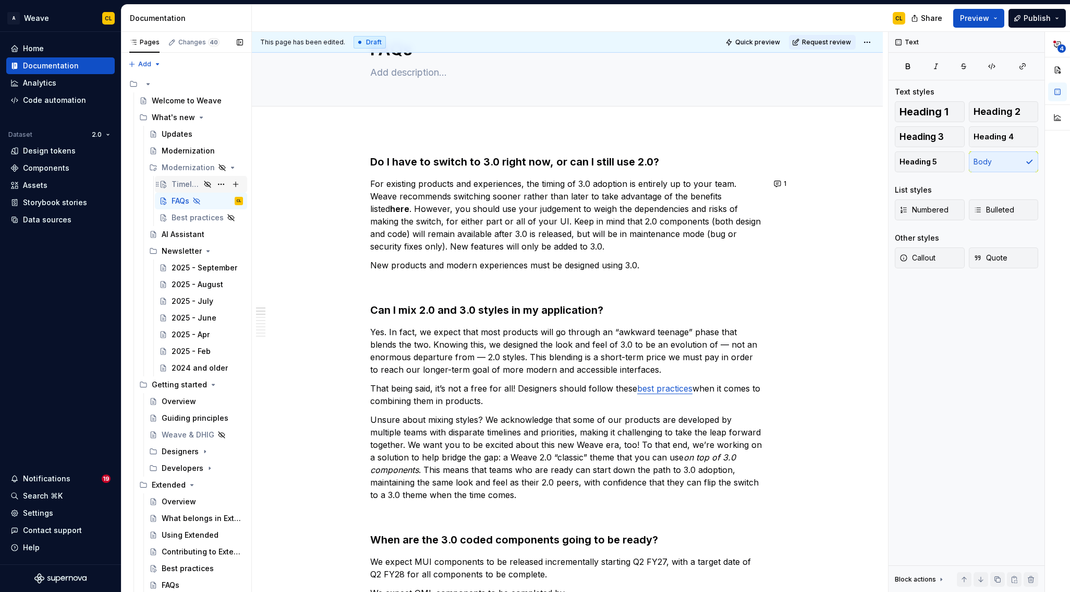
click at [188, 185] on div "Timeline" at bounding box center [186, 184] width 29 height 10
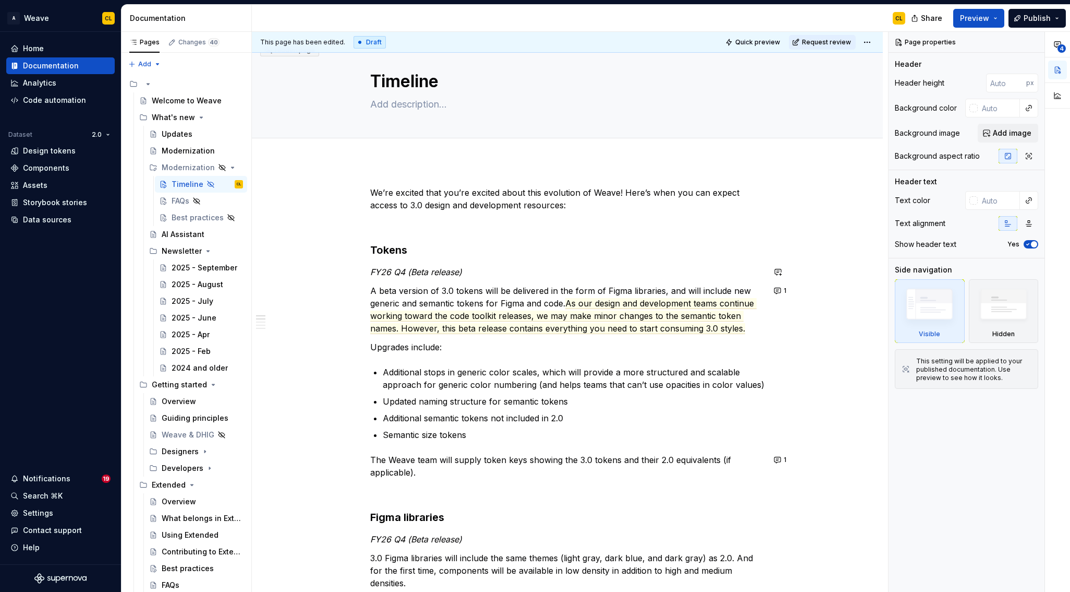
scroll to position [20, 0]
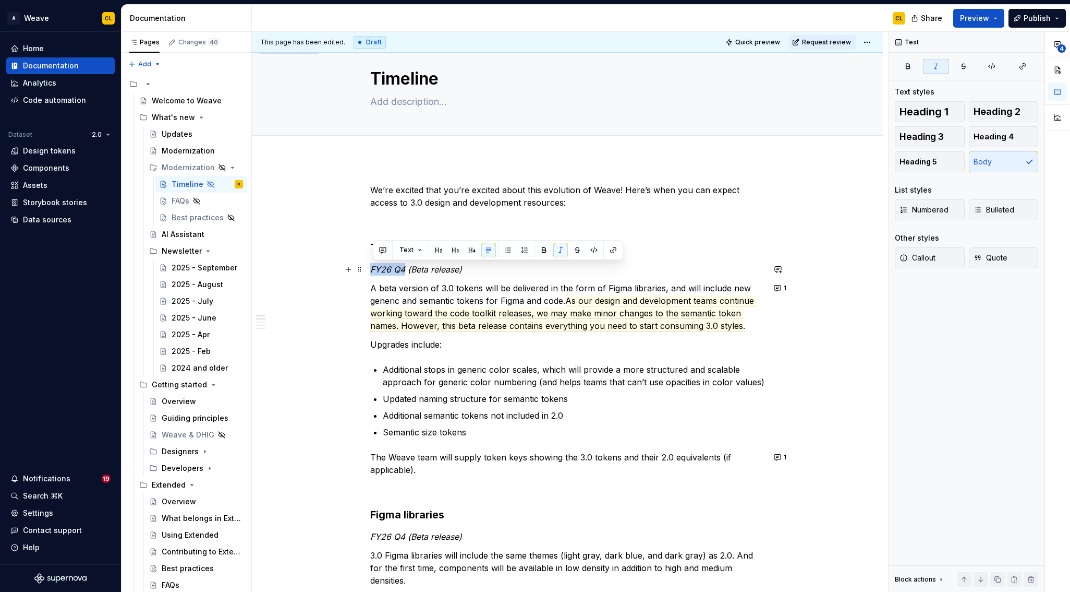
drag, startPoint x: 390, startPoint y: 268, endPoint x: 409, endPoint y: 267, distance: 18.8
click at [409, 267] on em "FY26 Q4 (Beta release)" at bounding box center [416, 269] width 92 height 10
drag, startPoint x: 398, startPoint y: 269, endPoint x: 393, endPoint y: 269, distance: 5.2
click at [397, 269] on em "FY26 Q4 (Beta release)" at bounding box center [416, 269] width 92 height 10
drag, startPoint x: 374, startPoint y: 269, endPoint x: 399, endPoint y: 268, distance: 25.1
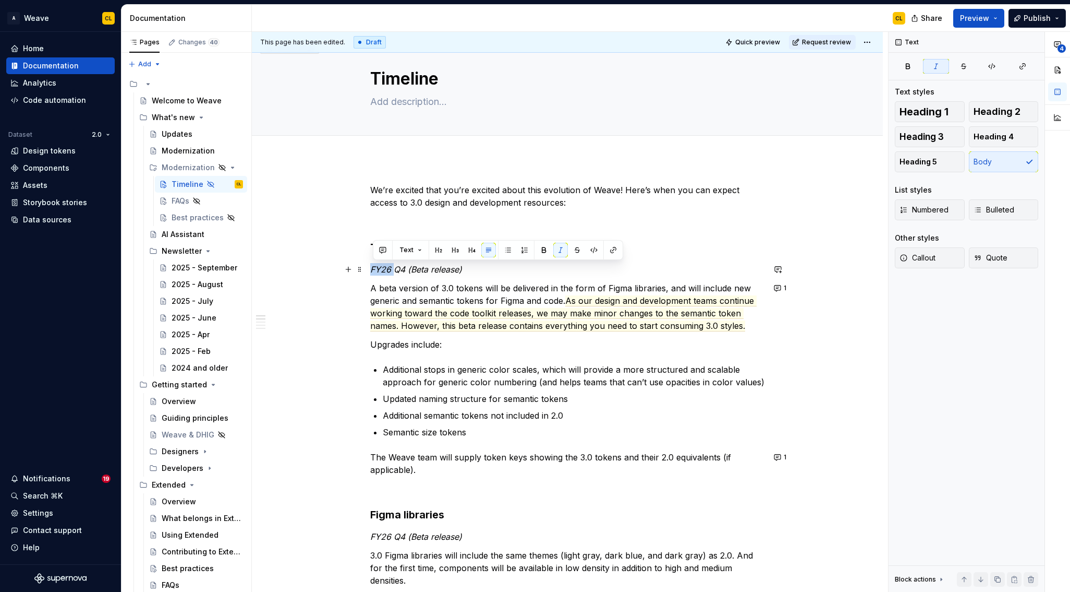
click at [399, 268] on em "FY26 Q4 (Beta release)" at bounding box center [416, 269] width 92 height 10
drag, startPoint x: 396, startPoint y: 269, endPoint x: 389, endPoint y: 270, distance: 7.5
click at [396, 269] on em "FY26 Q4 (Beta release)" at bounding box center [416, 269] width 92 height 10
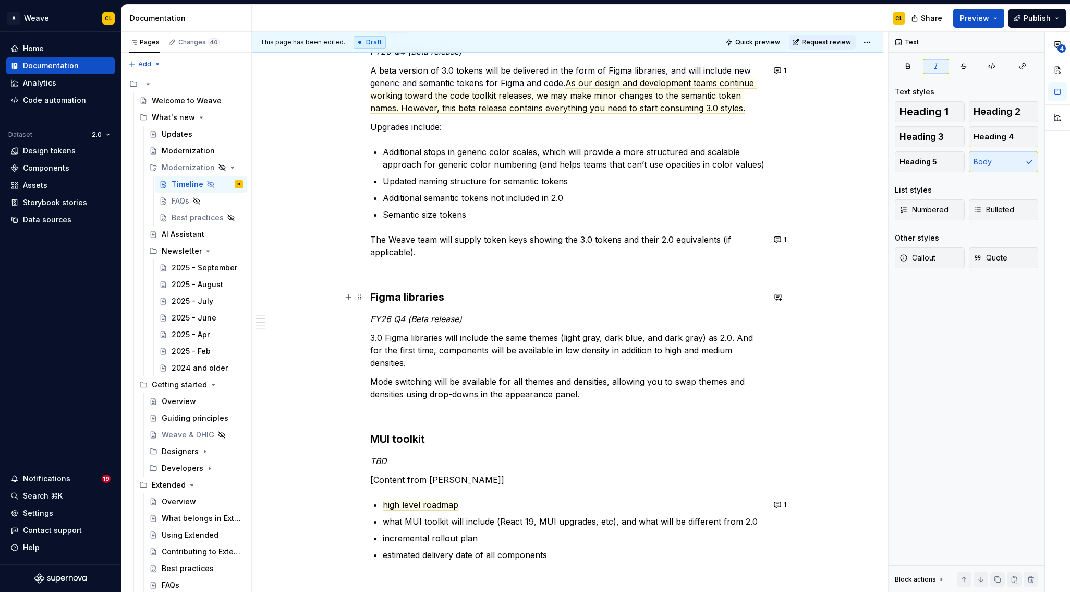
scroll to position [242, 0]
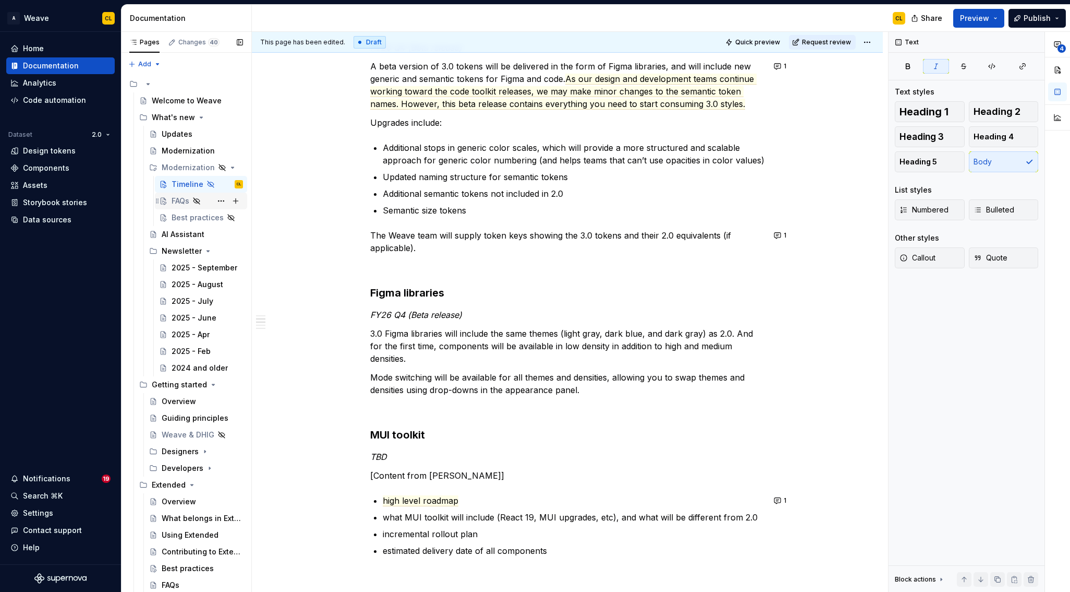
click at [179, 202] on div "FAQs" at bounding box center [181, 201] width 18 height 10
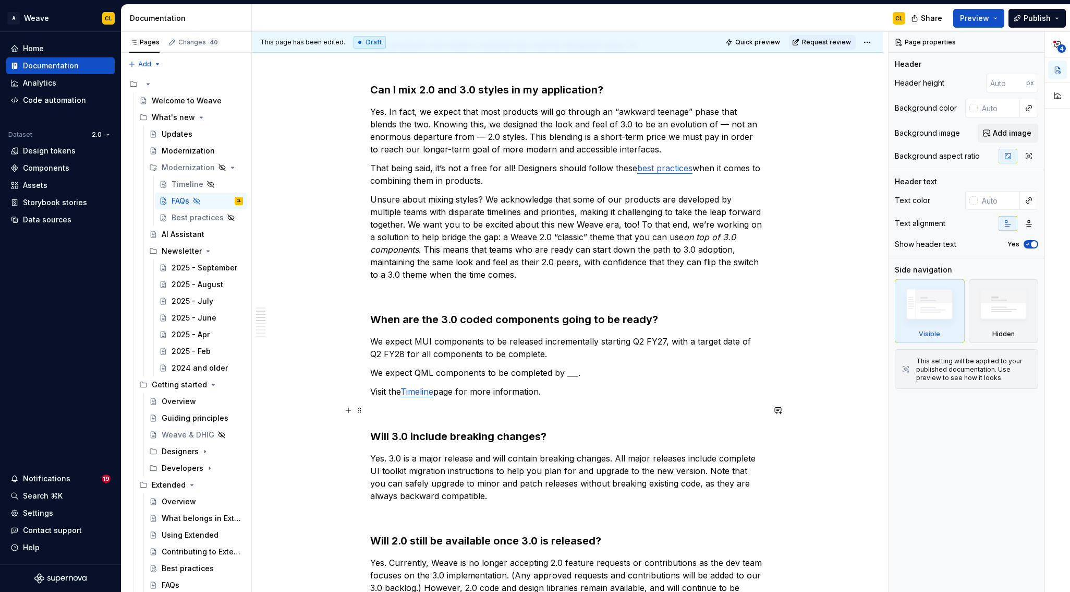
scroll to position [277, 0]
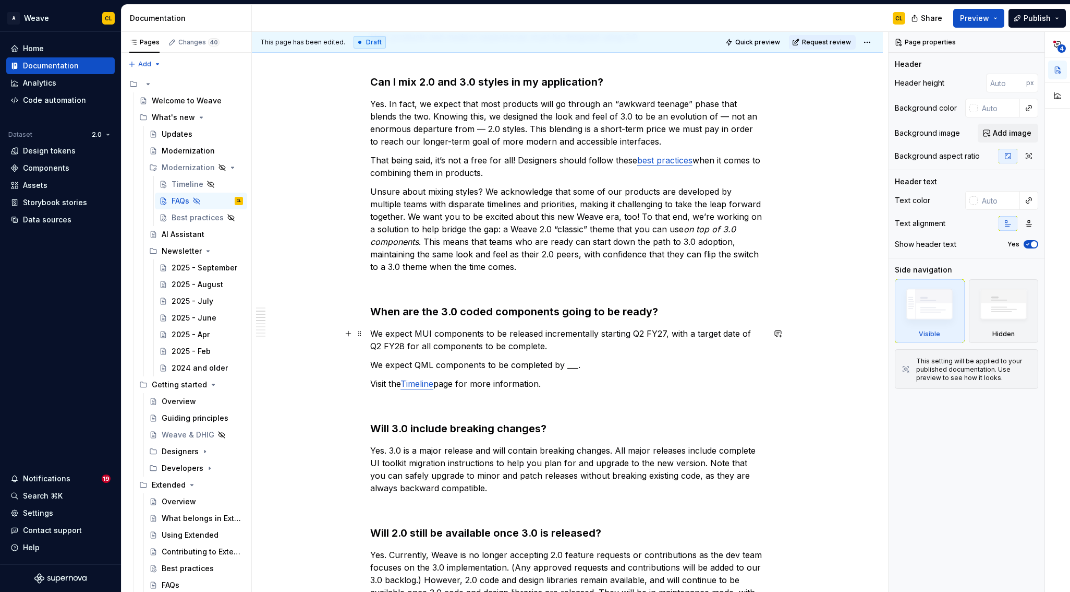
type textarea "*"
click at [643, 334] on p "We expect MUI components to be released incrementally starting Q2 FY27, with a …" at bounding box center [567, 339] width 394 height 25
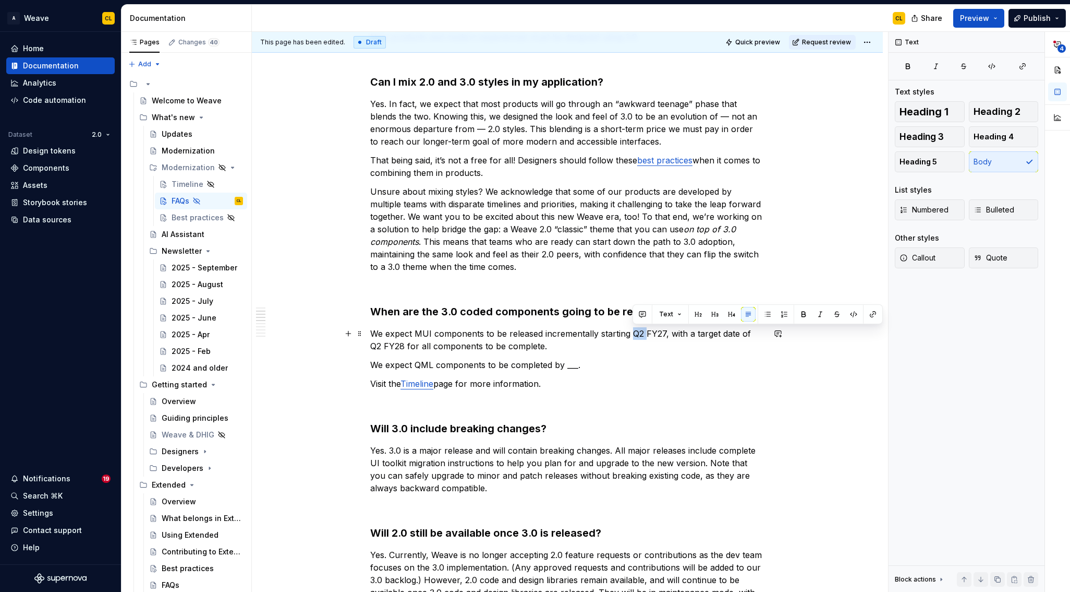
drag, startPoint x: 634, startPoint y: 335, endPoint x: 647, endPoint y: 332, distance: 13.8
click at [647, 332] on p "We expect MUI components to be released incrementally starting Q2 FY27, with a …" at bounding box center [567, 339] width 394 height 25
drag, startPoint x: 651, startPoint y: 332, endPoint x: 661, endPoint y: 332, distance: 9.4
click at [654, 332] on p "We expect MUI components to be released incrementally starting FY27, with a tar…" at bounding box center [567, 339] width 394 height 25
drag, startPoint x: 757, startPoint y: 333, endPoint x: 769, endPoint y: 332, distance: 12.6
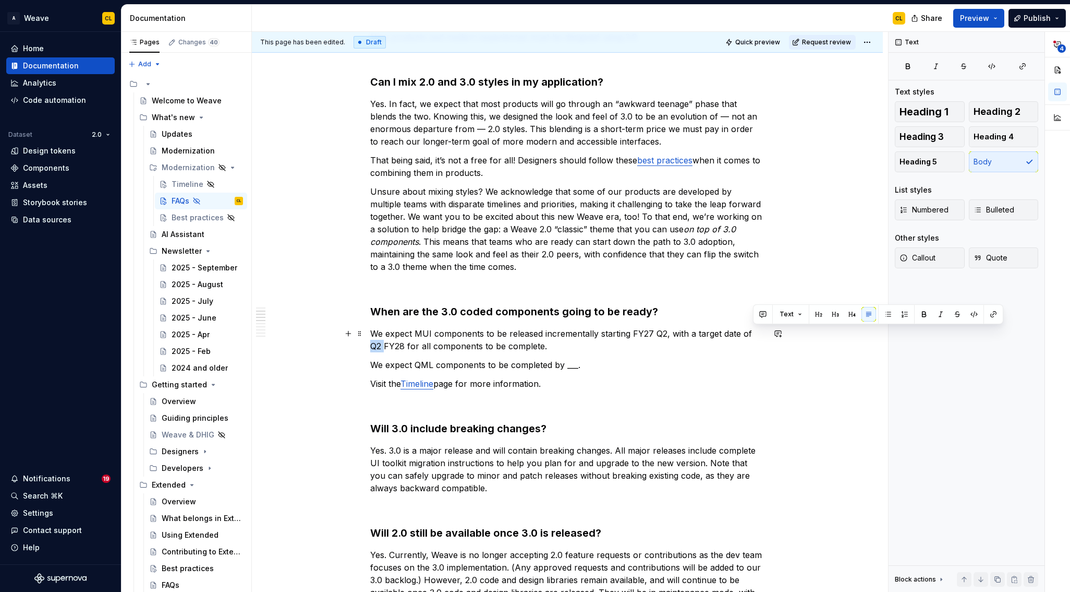
click at [392, 345] on p "We expect MUI components to be released incrementally starting FY27 Q2, with a …" at bounding box center [567, 339] width 394 height 25
click at [441, 366] on p "We expect QML components to be completed by ___." at bounding box center [567, 364] width 394 height 13
click at [536, 365] on p "We expect QML components to be completed by ___." at bounding box center [567, 364] width 394 height 13
click at [468, 366] on p "We expect QML components to be completed by ___." at bounding box center [567, 364] width 394 height 13
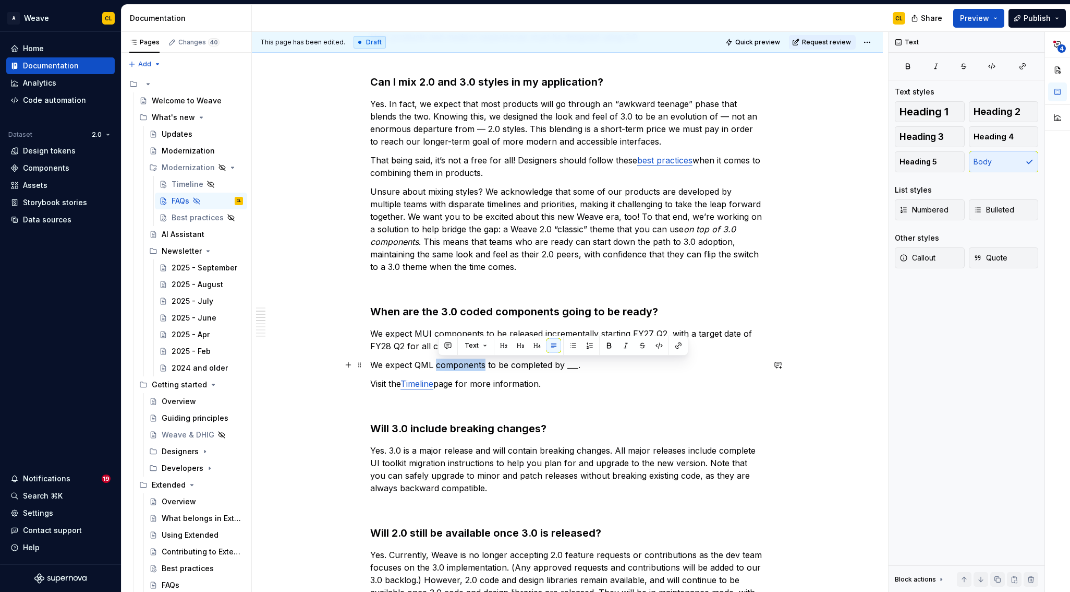
click at [468, 366] on p "We expect QML components to be completed by ___." at bounding box center [567, 364] width 394 height 13
click at [512, 367] on p "We expect QML components to be completed by ___." at bounding box center [567, 364] width 394 height 13
click at [441, 335] on p "We expect MUI components to be released incrementally starting FY27 Q2, with a …" at bounding box center [567, 339] width 394 height 25
drag, startPoint x: 566, startPoint y: 367, endPoint x: 575, endPoint y: 367, distance: 9.4
click at [575, 367] on p "We expect QML components to be completed by ___." at bounding box center [567, 364] width 394 height 13
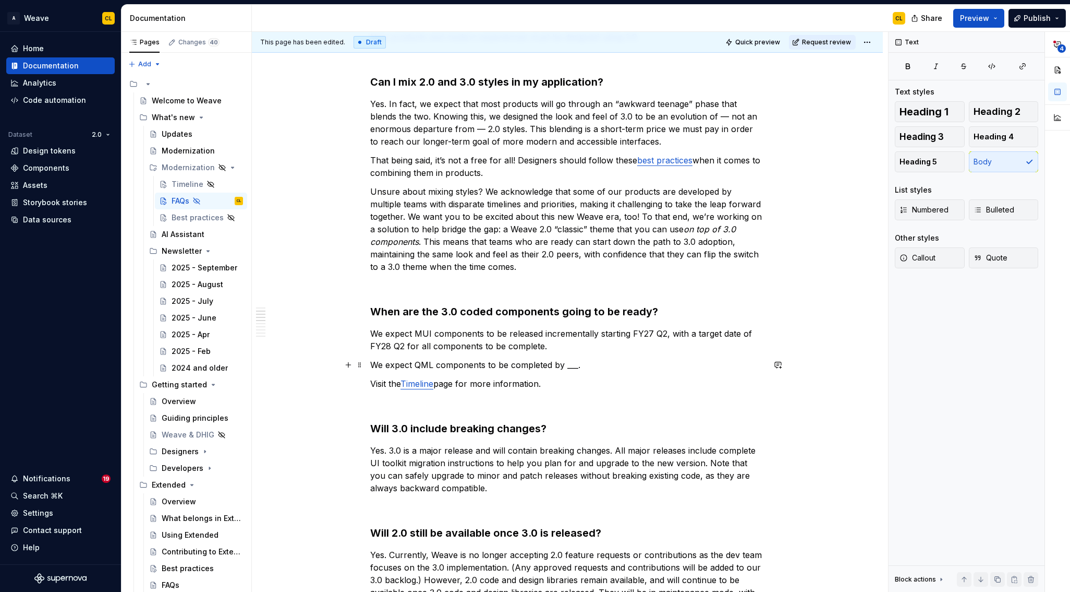
click at [578, 367] on p "We expect QML components to be completed by ___." at bounding box center [567, 364] width 394 height 13
drag, startPoint x: 567, startPoint y: 367, endPoint x: 595, endPoint y: 371, distance: 28.5
click at [580, 366] on p "We expect QML components to be completed by ___." at bounding box center [567, 364] width 394 height 13
drag, startPoint x: 392, startPoint y: 339, endPoint x: 385, endPoint y: 339, distance: 6.8
click at [391, 340] on p "We expect MUI components to be released incrementally starting FY27 Q2, with a …" at bounding box center [567, 339] width 394 height 25
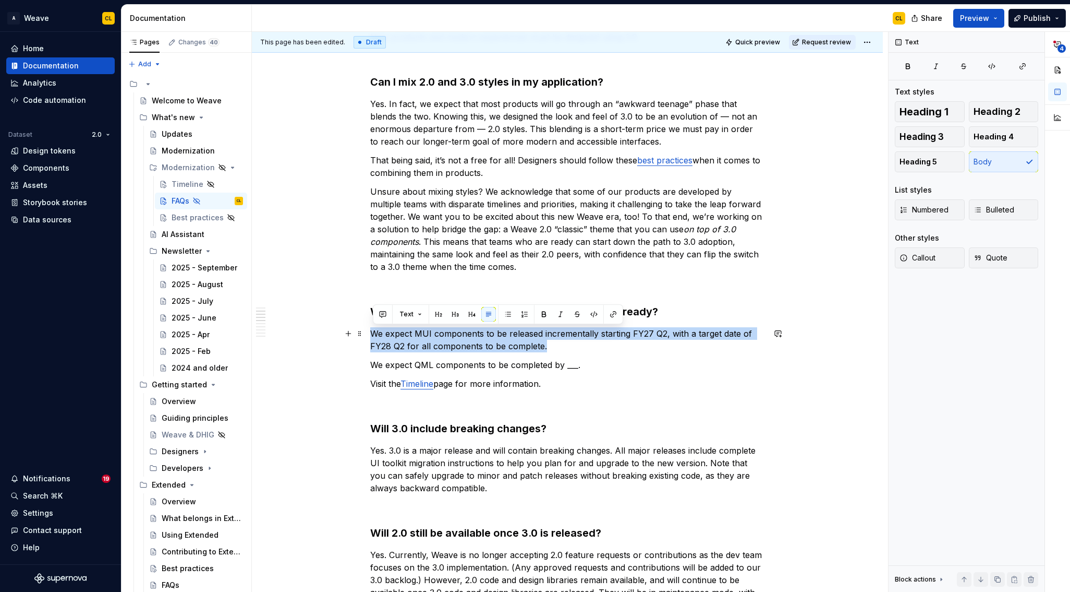
drag, startPoint x: 427, startPoint y: 334, endPoint x: 560, endPoint y: 346, distance: 133.6
click at [560, 346] on p "We expect MUI components to be released incrementally starting FY27 Q2, with a …" at bounding box center [567, 339] width 394 height 25
copy p "We expect MUI components to be released incrementally starting FY27 Q2, with a …"
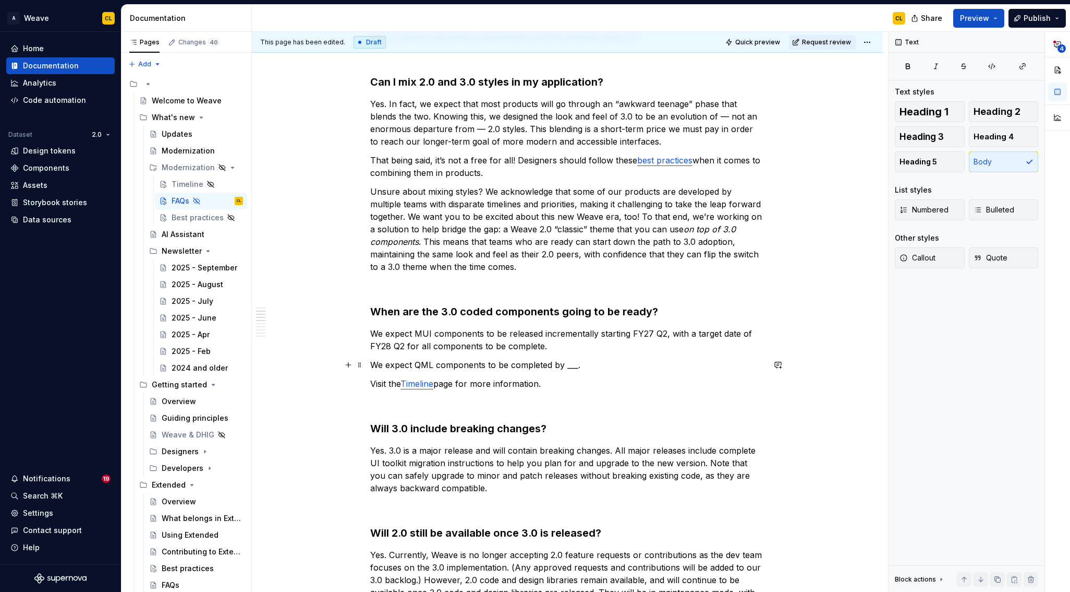
click at [373, 364] on p "We expect QML components to be completed by ___." at bounding box center [567, 364] width 394 height 13
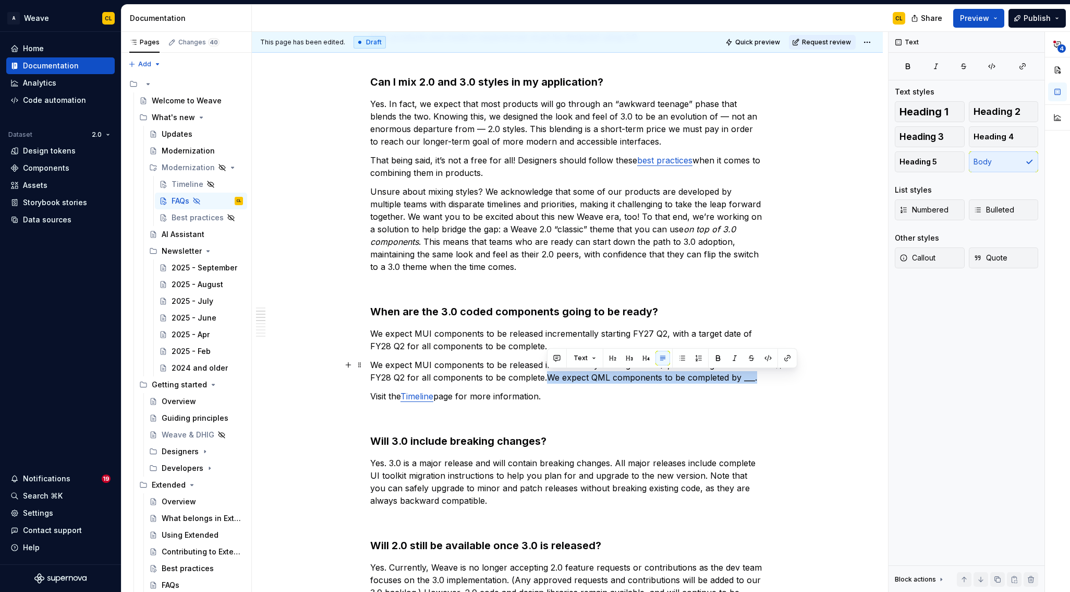
drag, startPoint x: 549, startPoint y: 378, endPoint x: 756, endPoint y: 375, distance: 207.1
click at [756, 375] on p "We expect MUI components to be released incrementally starting FY27 Q2, with a …" at bounding box center [567, 370] width 394 height 25
click at [406, 377] on p "We expect MUI components to be released incrementally starting FY27 Q2, with a …" at bounding box center [567, 370] width 394 height 25
click at [424, 364] on p "We expect MUI components to be released incrementally starting FY27 Q2, with a …" at bounding box center [567, 370] width 394 height 25
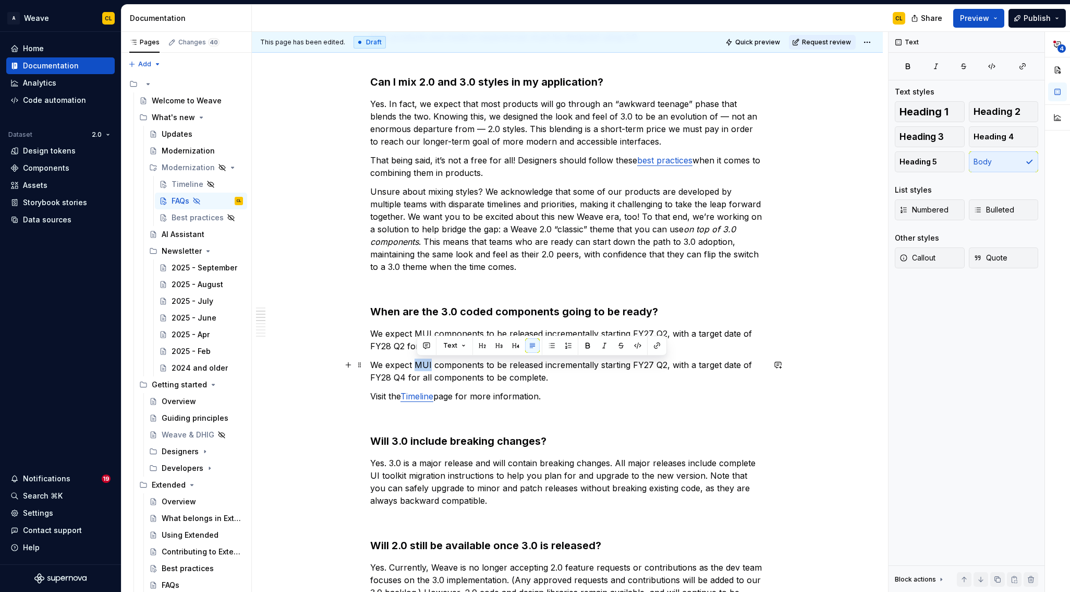
click at [424, 364] on p "We expect MUI components to be released incrementally starting FY27 Q2, with a …" at bounding box center [567, 370] width 394 height 25
click at [593, 362] on p "We expect QML components to be released incrementally starting FY27 Q2, with a …" at bounding box center [567, 370] width 394 height 25
click at [646, 359] on p "We expect QML components to be released incrementally starting FY27 Q2, with a …" at bounding box center [567, 370] width 394 height 25
click at [722, 363] on p "We expect QML components to be released incrementally starting FY27 Q2, with a …" at bounding box center [567, 370] width 394 height 25
click at [514, 389] on div "Do I have to switch to 3.0 right now, or can I still use 2.0? For existing prod…" at bounding box center [567, 561] width 394 height 1271
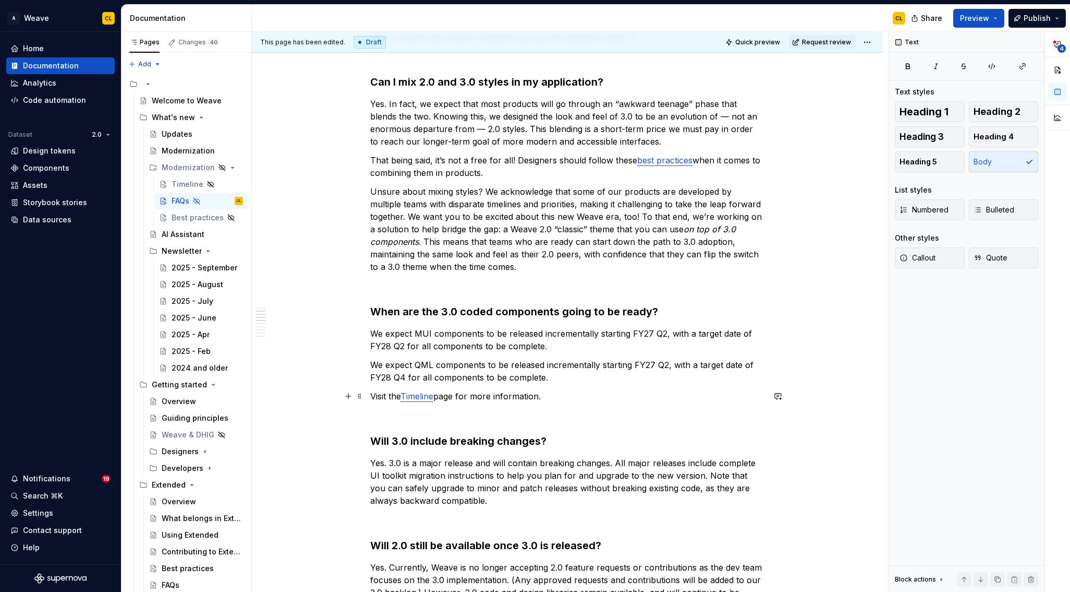
click at [569, 395] on p "Visit the Timeline page for more information." at bounding box center [567, 396] width 394 height 13
drag, startPoint x: 492, startPoint y: 357, endPoint x: 500, endPoint y: 369, distance: 14.6
click at [500, 369] on div "Do I have to switch to 3.0 right now, or can I still use 2.0? For existing prod…" at bounding box center [567, 561] width 394 height 1271
click at [546, 367] on p "We expect QML components to be released incrementally starting FY27 Q2, with a …" at bounding box center [567, 370] width 394 height 25
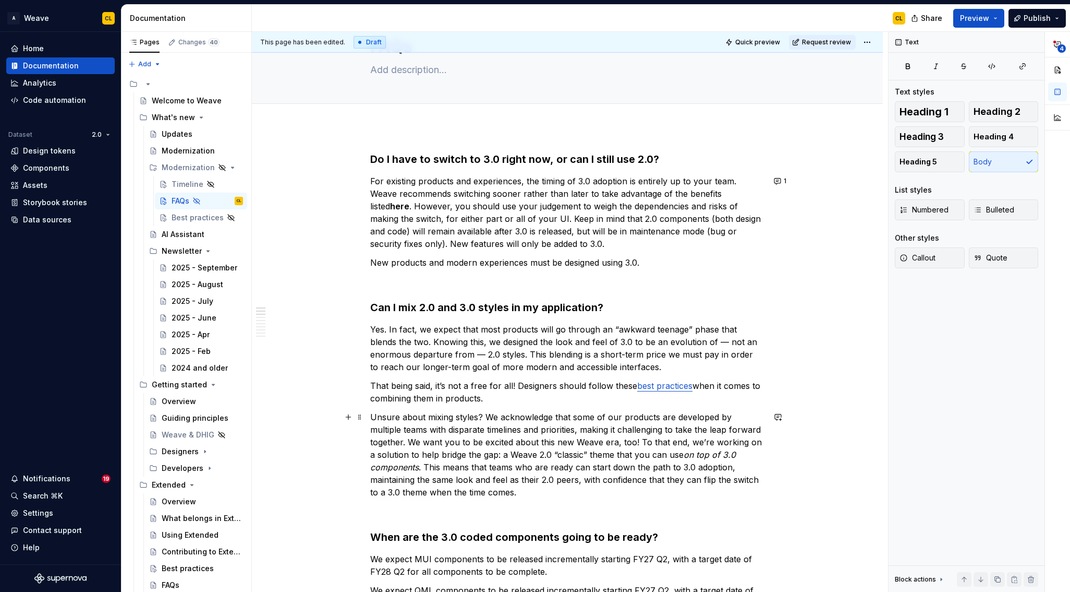
scroll to position [53, 0]
click at [513, 356] on p "Yes. In fact, we expect that most products will go through an “awkward teenage”…" at bounding box center [567, 347] width 394 height 50
click at [575, 354] on p "Yes. In fact, we expect that most products will go through an “awkward teenage”…" at bounding box center [567, 347] width 394 height 50
click at [562, 384] on p "That being said, it’s not a free for all! Designers should follow these best pr…" at bounding box center [567, 390] width 394 height 25
click at [546, 434] on p "Unsure about mixing styles? We acknowledge that some of our products are develo…" at bounding box center [567, 453] width 394 height 88
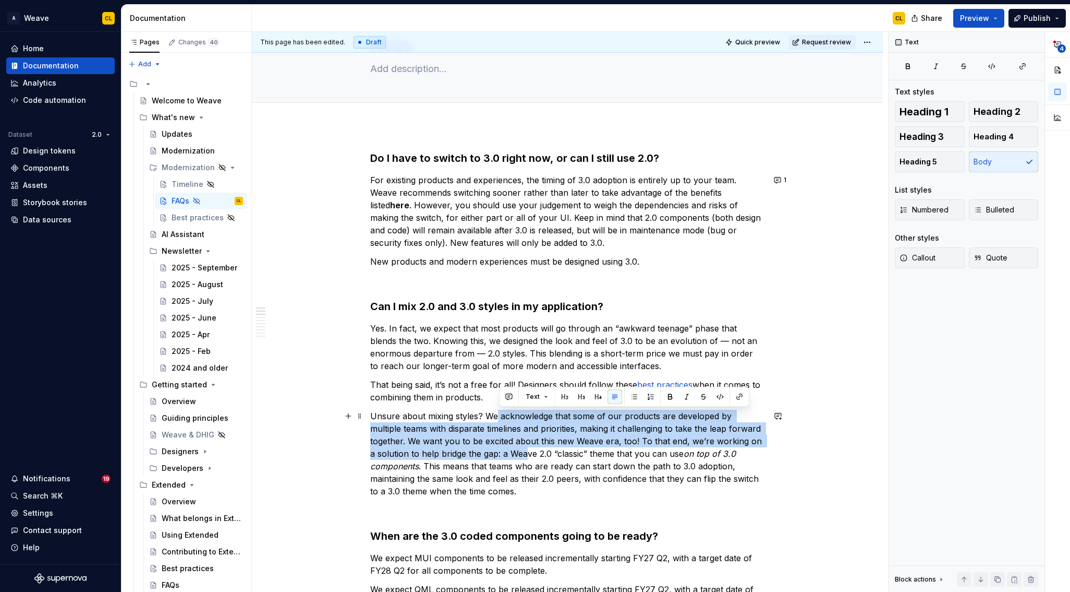
drag, startPoint x: 515, startPoint y: 446, endPoint x: 560, endPoint y: 442, distance: 45.1
click at [522, 456] on p "Unsure about mixing styles? We acknowledge that some of our products are develo…" at bounding box center [567, 453] width 394 height 88
click at [569, 439] on p "Unsure about mixing styles? We acknowledge that some of our products are develo…" at bounding box center [567, 453] width 394 height 88
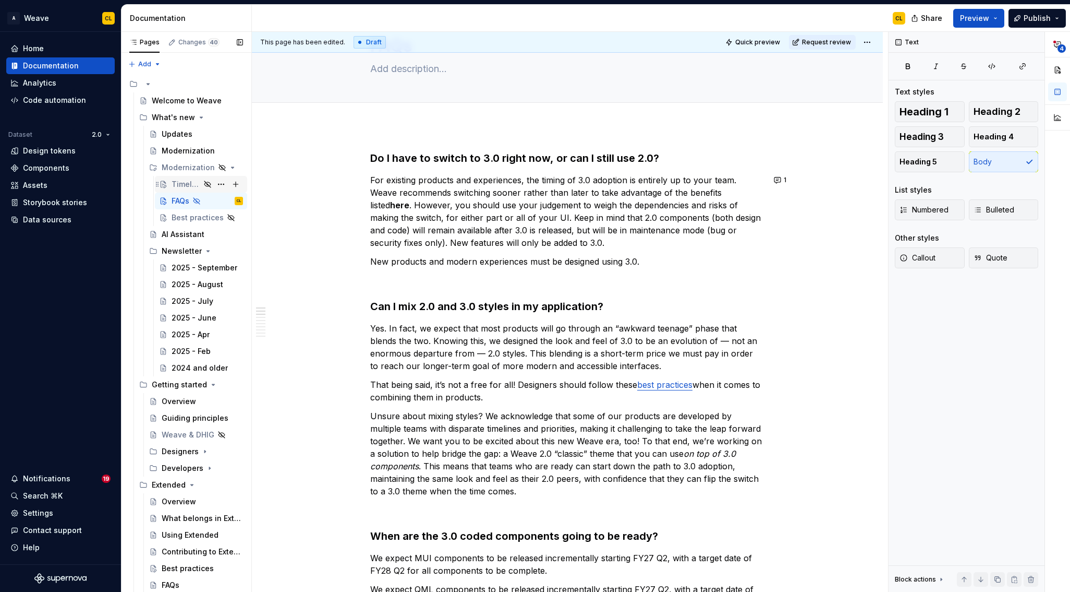
click at [180, 183] on div "Timeline" at bounding box center [186, 184] width 29 height 10
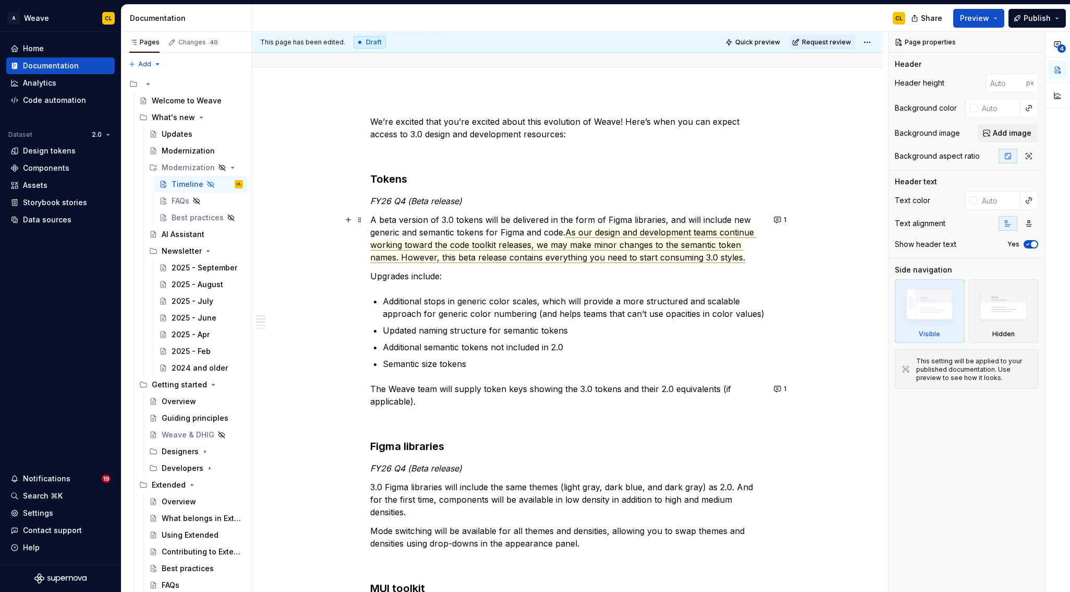
scroll to position [90, 0]
type textarea "*"
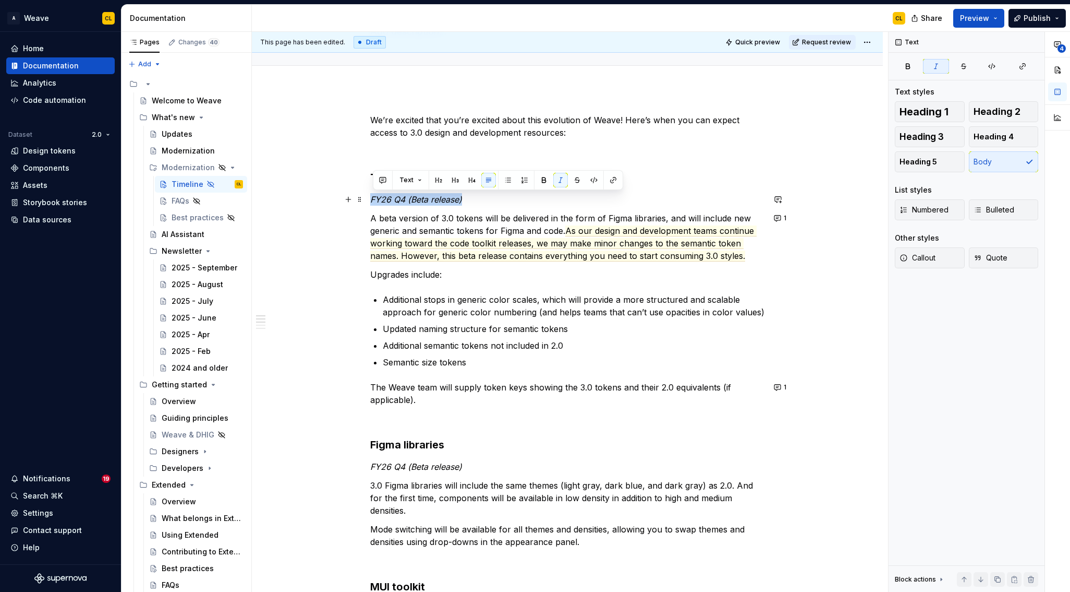
drag, startPoint x: 375, startPoint y: 199, endPoint x: 480, endPoint y: 198, distance: 105.9
click at [480, 198] on p "FY26 Q4 (Beta release)" at bounding box center [567, 199] width 394 height 13
click at [444, 224] on p "A beta version of 3.0 tokens will be delivered in the form of Figma libraries, …" at bounding box center [567, 237] width 394 height 50
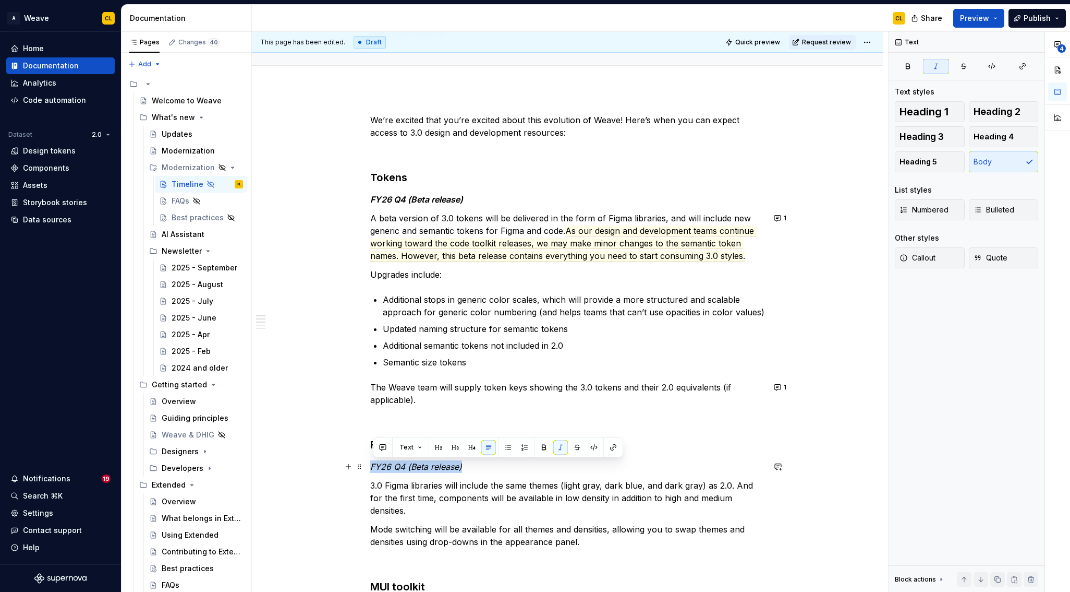
drag, startPoint x: 378, startPoint y: 468, endPoint x: 474, endPoint y: 465, distance: 95.5
click at [474, 465] on p "FY26 Q4 (Beta release)" at bounding box center [567, 466] width 394 height 13
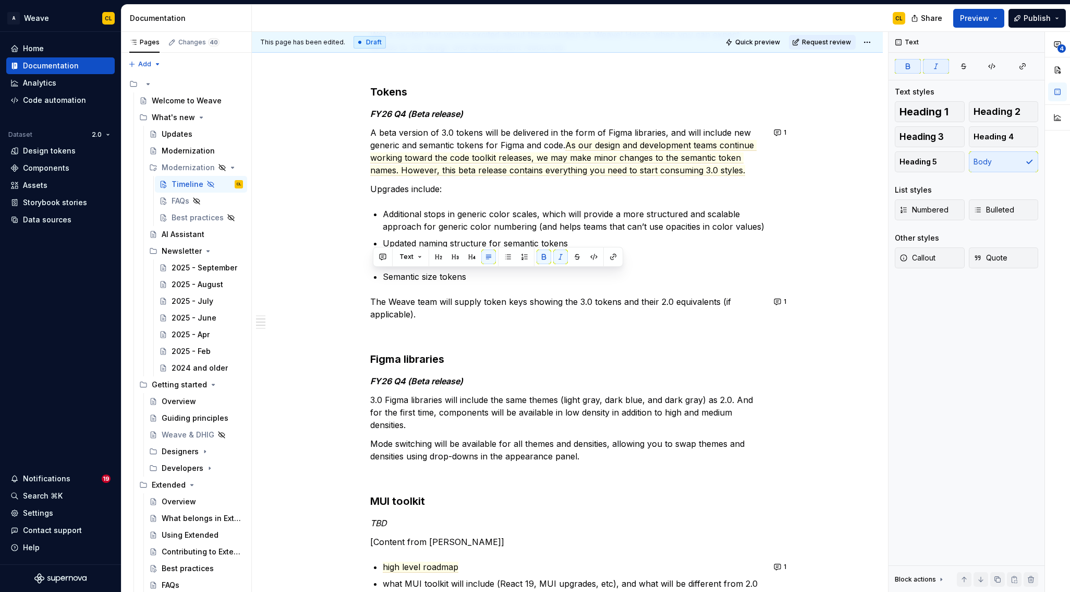
scroll to position [413, 0]
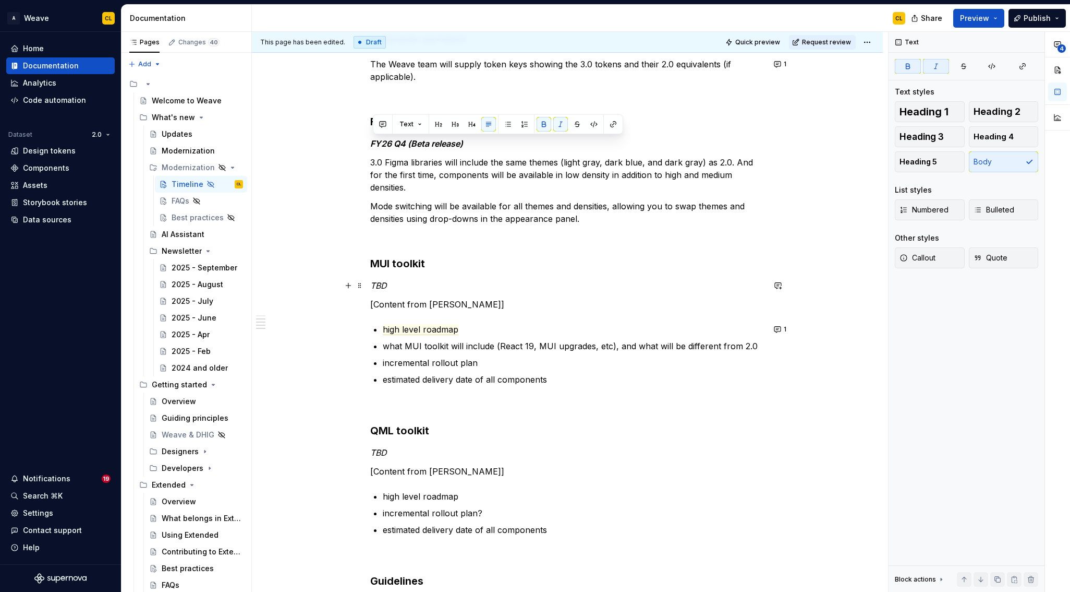
click at [382, 286] on em "TBD" at bounding box center [378, 285] width 17 height 10
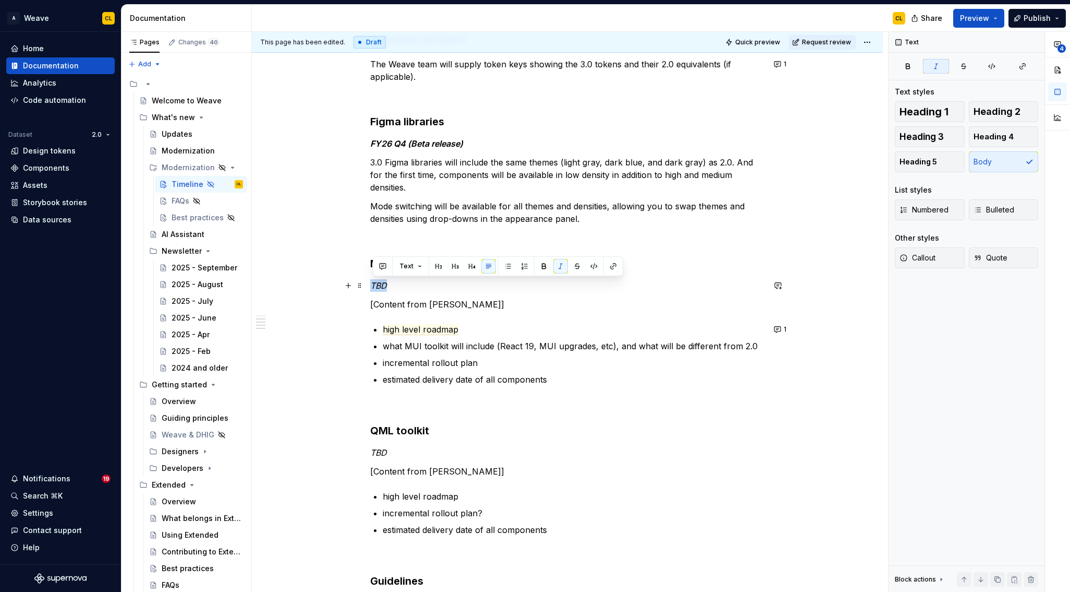
click at [382, 286] on em "TBD" at bounding box center [378, 285] width 17 height 10
click at [380, 451] on em "TBD" at bounding box center [378, 452] width 17 height 10
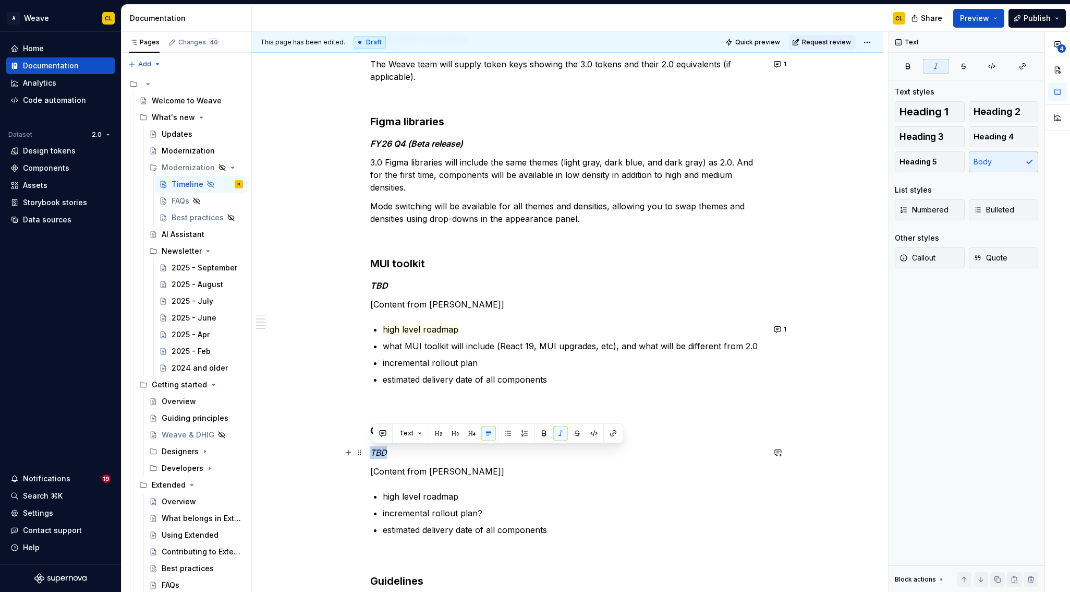
click at [380, 451] on em "TBD" at bounding box center [378, 452] width 17 height 10
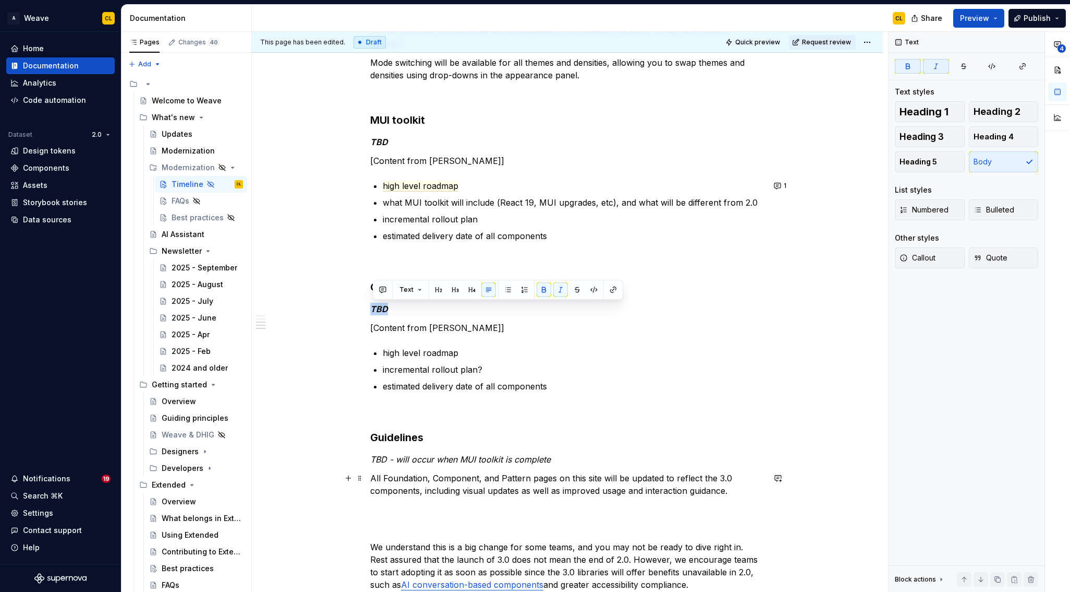
scroll to position [559, 0]
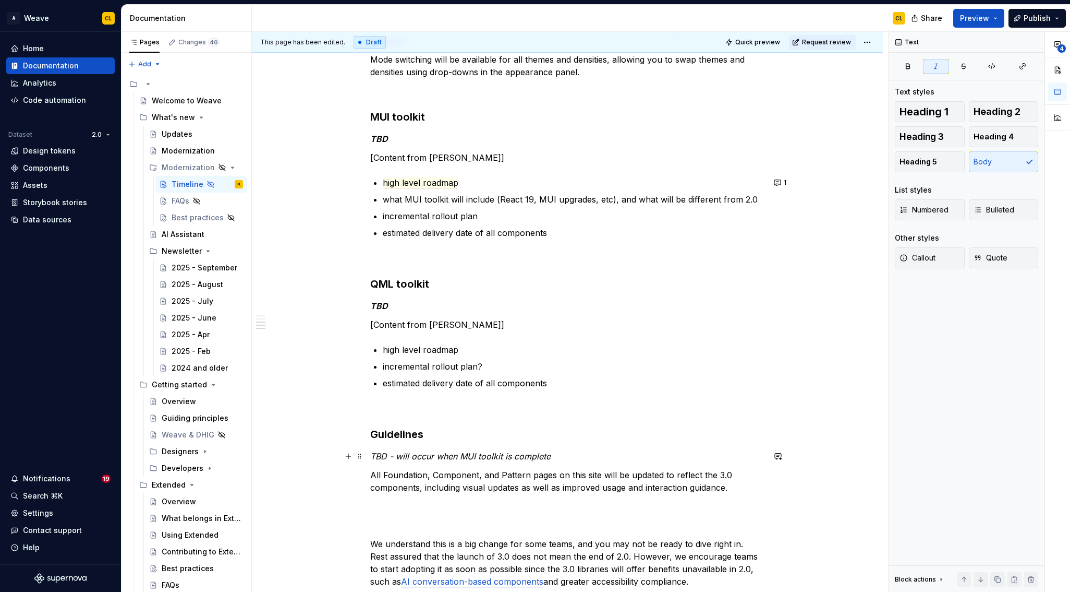
click at [406, 457] on em "TBD - will occur when MUI toolkit is complete" at bounding box center [460, 456] width 180 height 10
click at [460, 453] on em "TBD - will occur when MUI toolkit is complete" at bounding box center [461, 456] width 183 height 10
drag, startPoint x: 374, startPoint y: 456, endPoint x: 398, endPoint y: 454, distance: 24.0
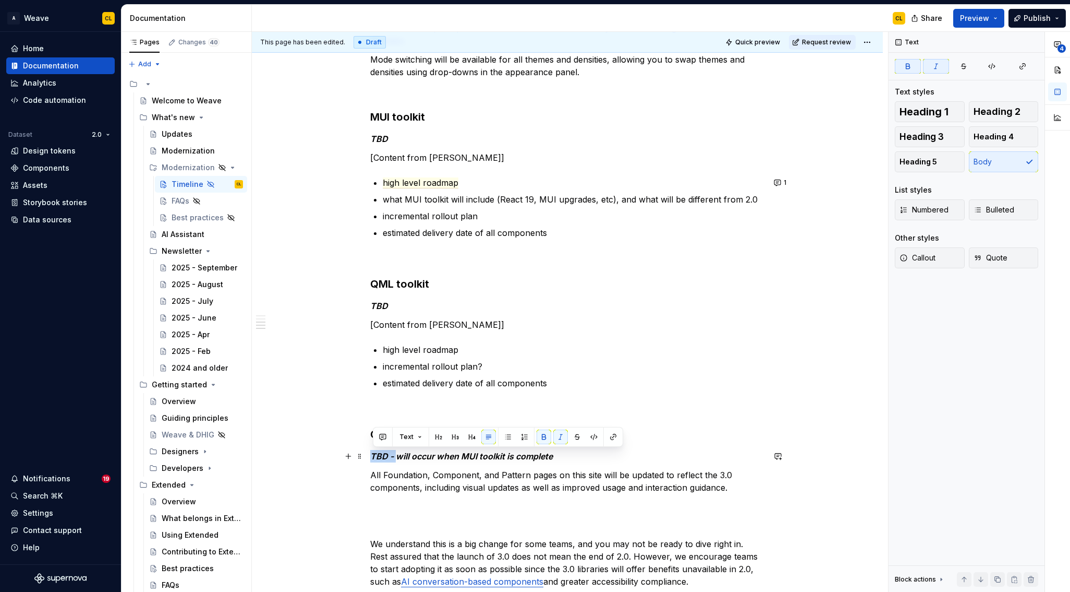
click at [398, 454] on em "TBD - will occur when MUI toolkit is complete" at bounding box center [461, 456] width 183 height 10
click at [413, 454] on em "TBD - will occur when MUI toolkit is complete" at bounding box center [461, 456] width 183 height 10
click at [445, 455] on em "TBD - will occur when MUI toolkit is complete" at bounding box center [461, 456] width 183 height 10
click at [533, 462] on p "TBD - will occur once MUI toolkit is complete" at bounding box center [567, 456] width 394 height 13
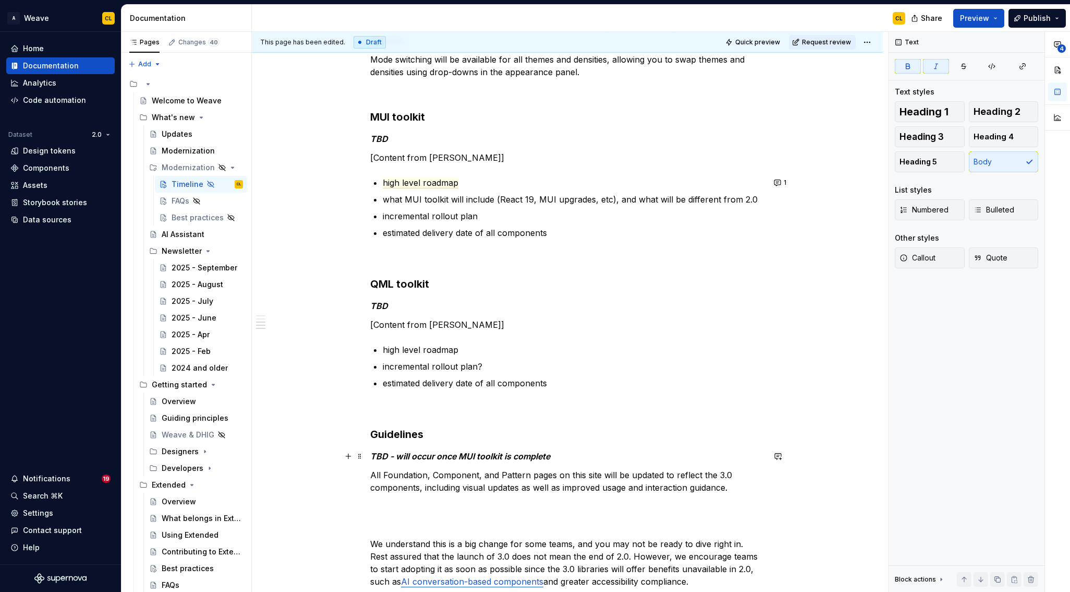
click at [588, 453] on p "TBD - will occur once MUI toolkit is complete" at bounding box center [567, 456] width 394 height 13
drag, startPoint x: 399, startPoint y: 456, endPoint x: 547, endPoint y: 455, distance: 148.1
click at [547, 455] on em "TBD - will occur once MUI toolkit is complete" at bounding box center [460, 456] width 180 height 10
click at [570, 456] on p "TBD - will occur once MUI toolkit is complete" at bounding box center [567, 456] width 394 height 13
drag, startPoint x: 542, startPoint y: 469, endPoint x: 653, endPoint y: 482, distance: 110.8
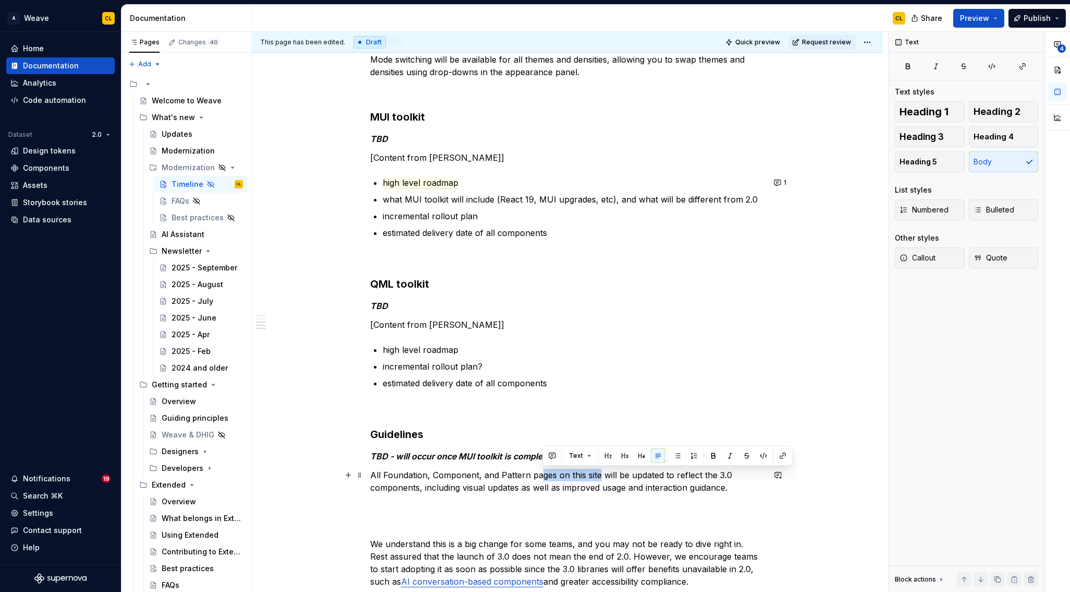
click at [602, 481] on p "All Foundation, Component, and Pattern pages on this site will be updated to re…" at bounding box center [567, 480] width 394 height 25
click at [653, 482] on p "All Foundation, Component, and Pattern pages on this site will be updated to re…" at bounding box center [567, 480] width 394 height 25
click at [563, 453] on p "TBD - will occur once MUI toolkit is complete" at bounding box center [567, 456] width 394 height 13
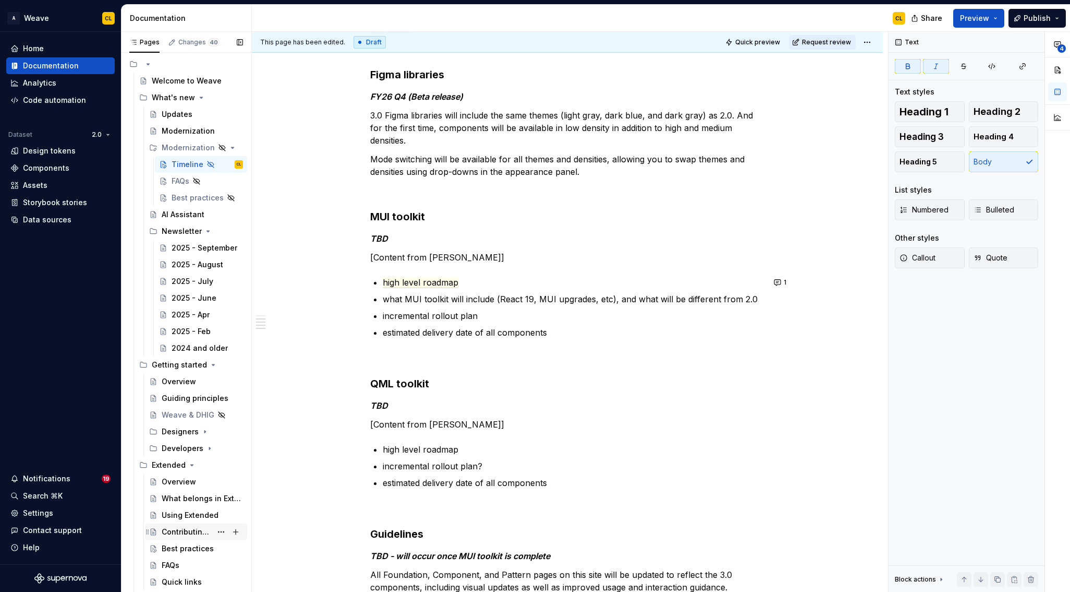
scroll to position [21, 0]
click at [179, 481] on div "Overview" at bounding box center [179, 480] width 34 height 10
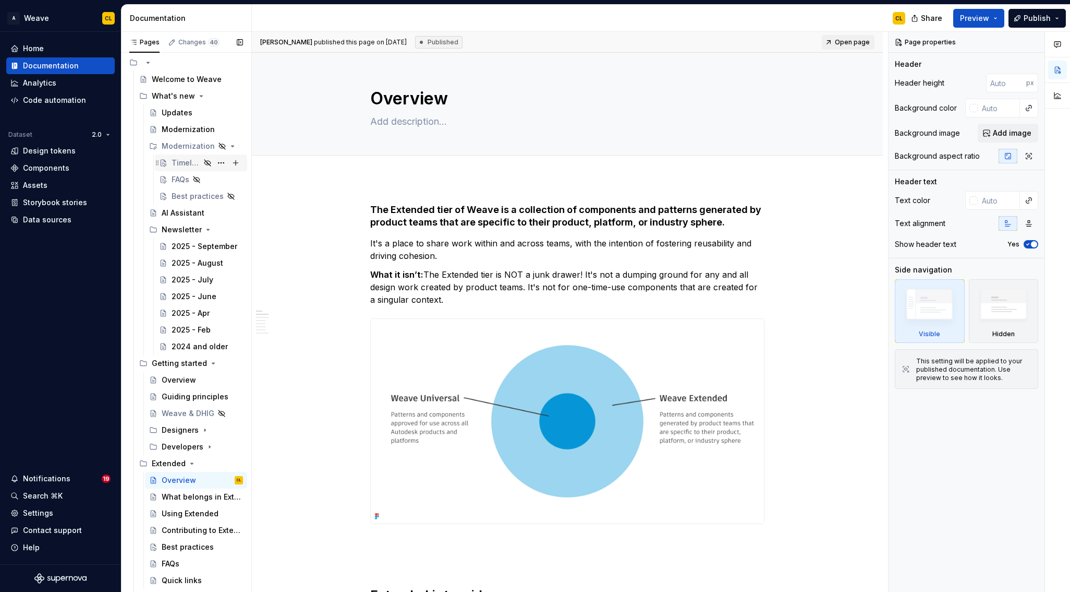
click at [180, 163] on div "Timeline" at bounding box center [186, 163] width 29 height 10
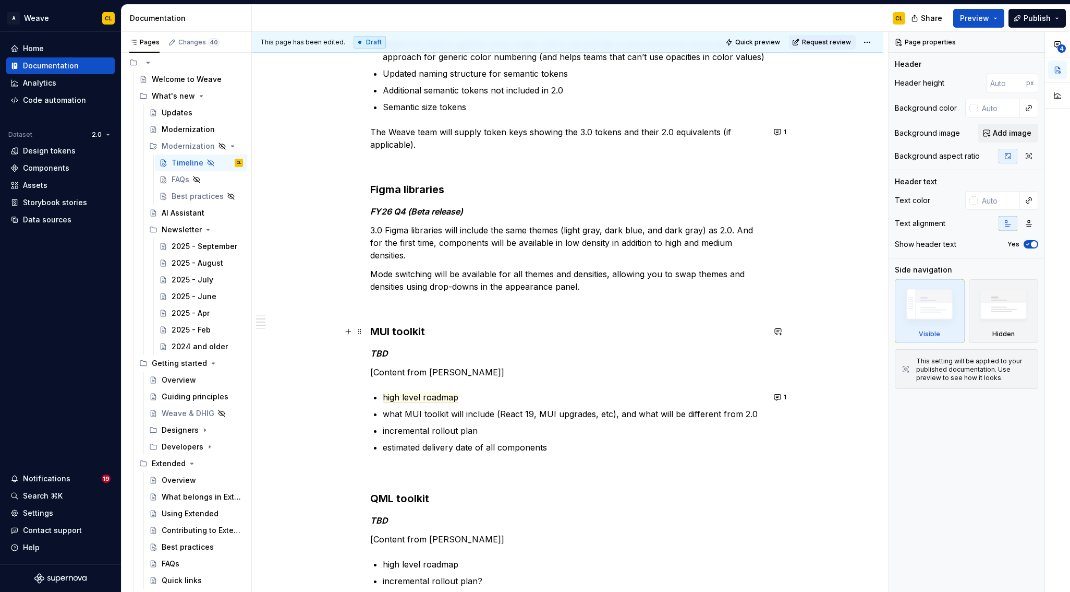
scroll to position [352, 0]
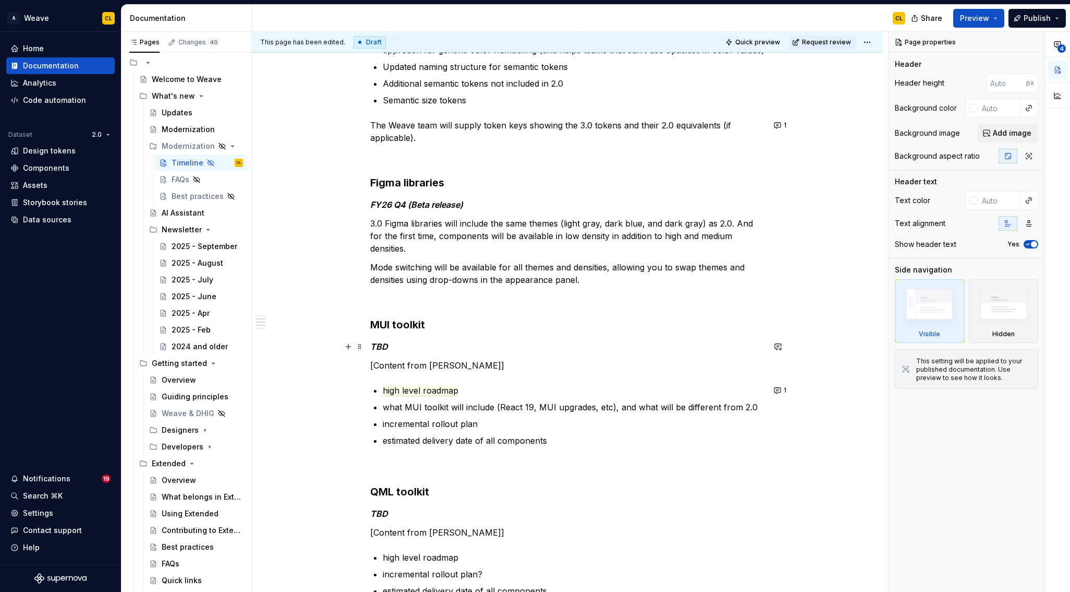
type textarea "*"
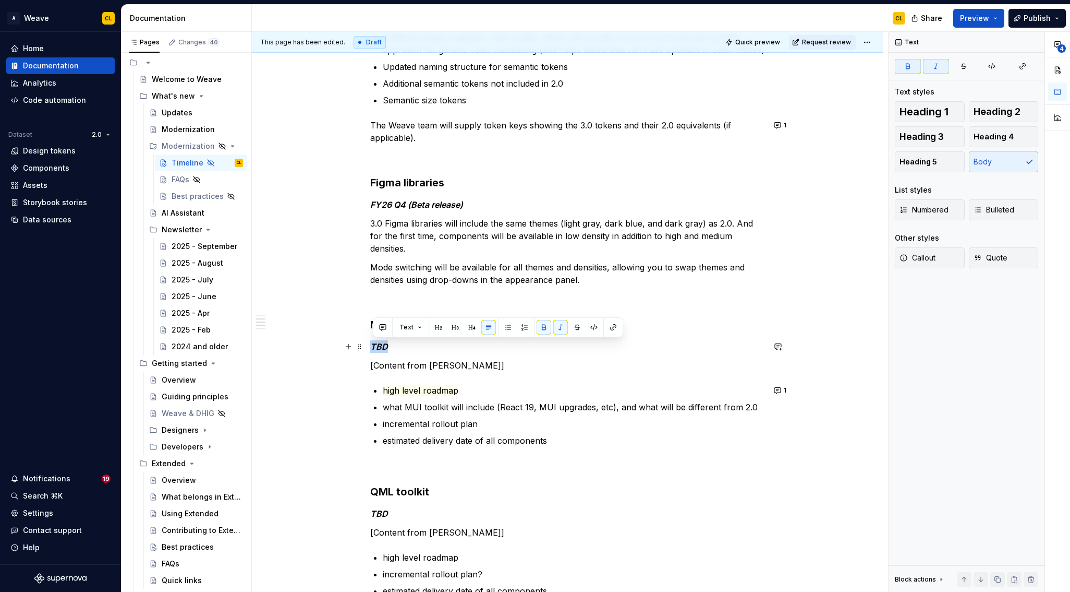
drag, startPoint x: 376, startPoint y: 347, endPoint x: 388, endPoint y: 345, distance: 12.7
click at [388, 345] on em "TBD" at bounding box center [379, 346] width 18 height 10
click at [393, 348] on em "FY28 Q2" at bounding box center [387, 346] width 35 height 10
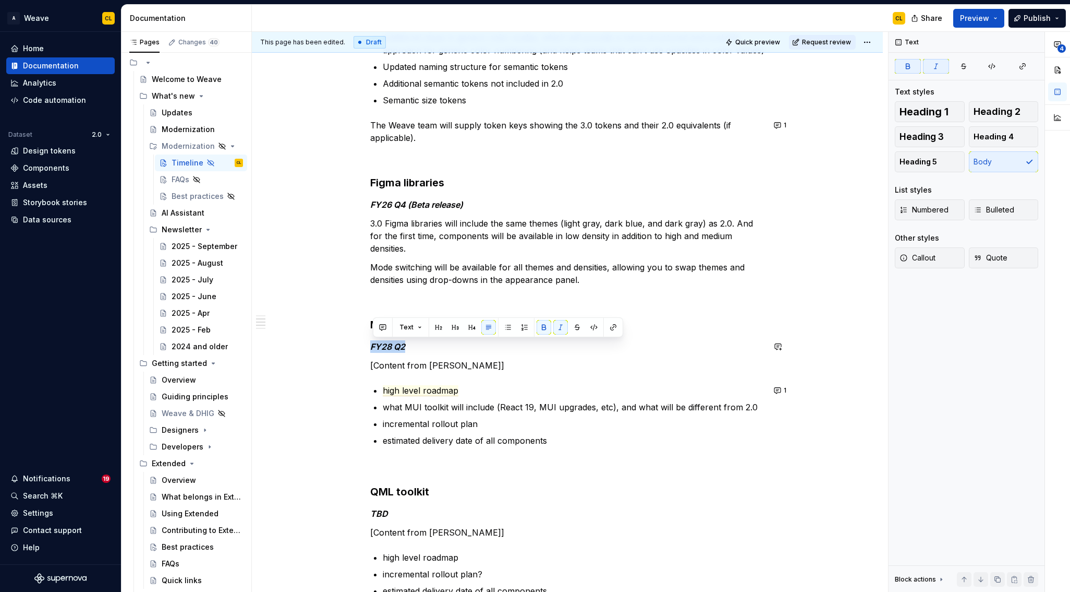
copy em "FY28 Q2"
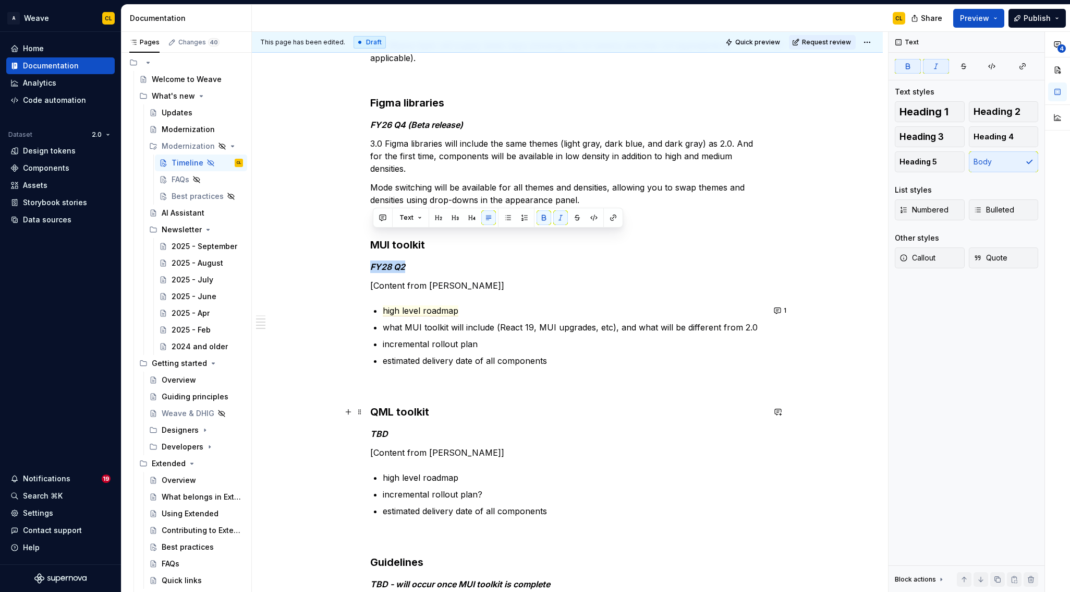
scroll to position [538, 0]
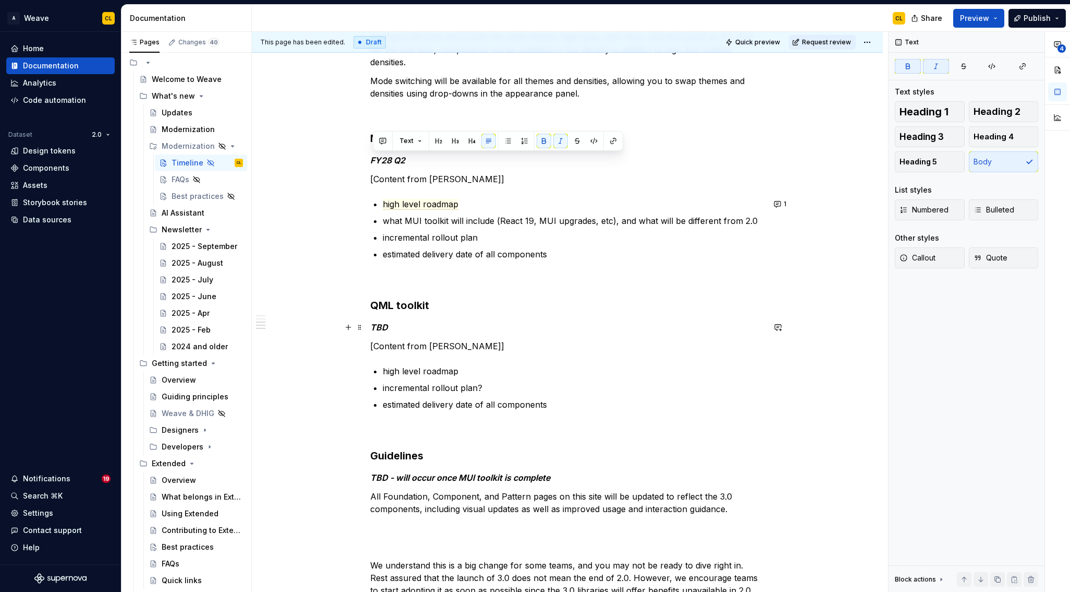
click at [381, 326] on em "TBD" at bounding box center [379, 327] width 18 height 10
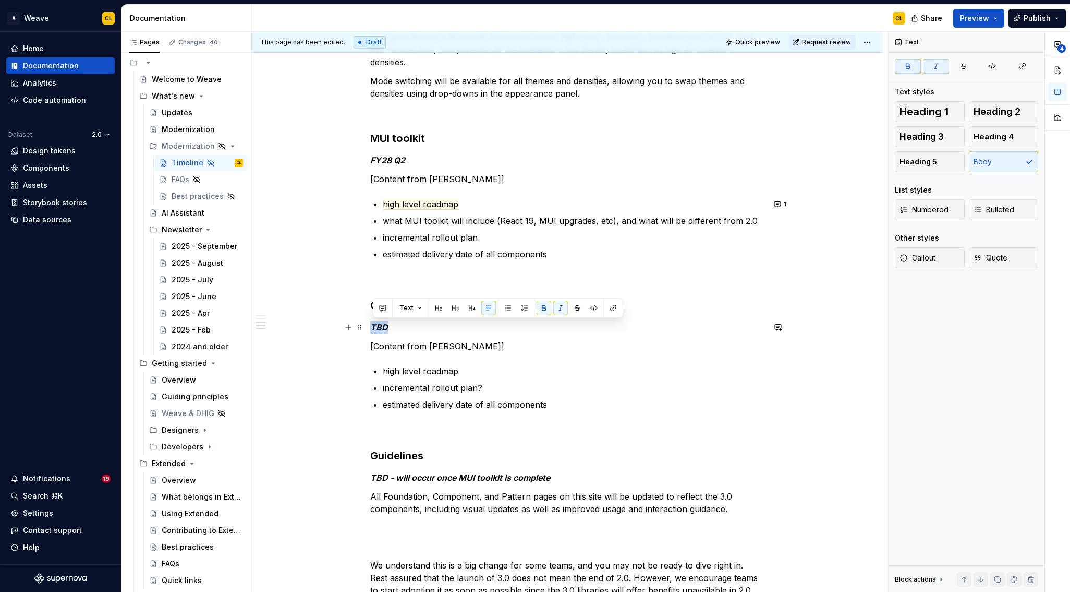
click at [381, 326] on em "TBD" at bounding box center [379, 327] width 18 height 10
click at [432, 377] on p "high level roadmap" at bounding box center [574, 371] width 382 height 13
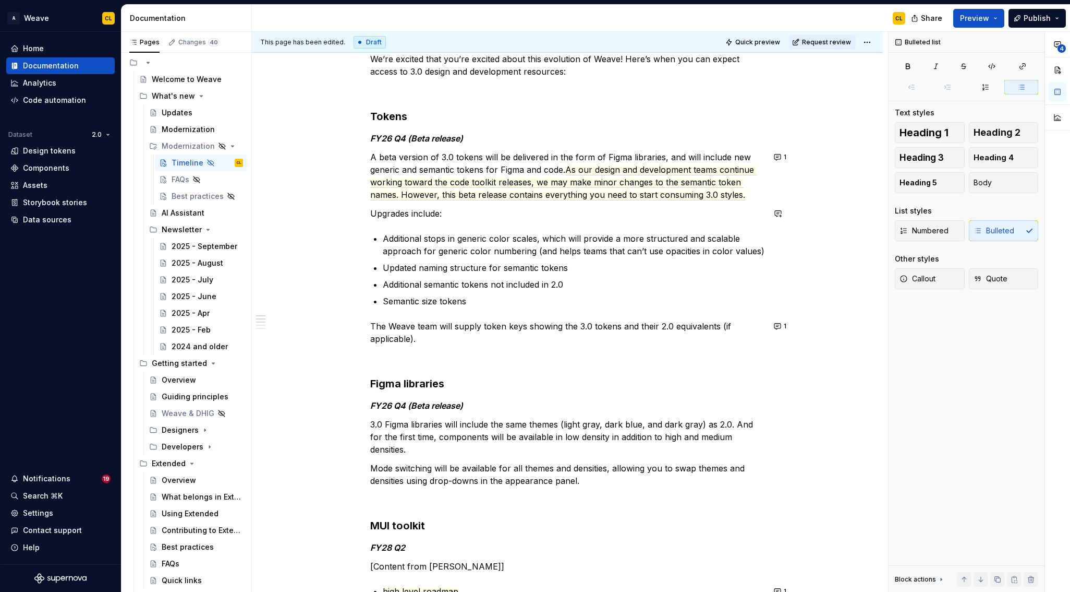
scroll to position [151, 0]
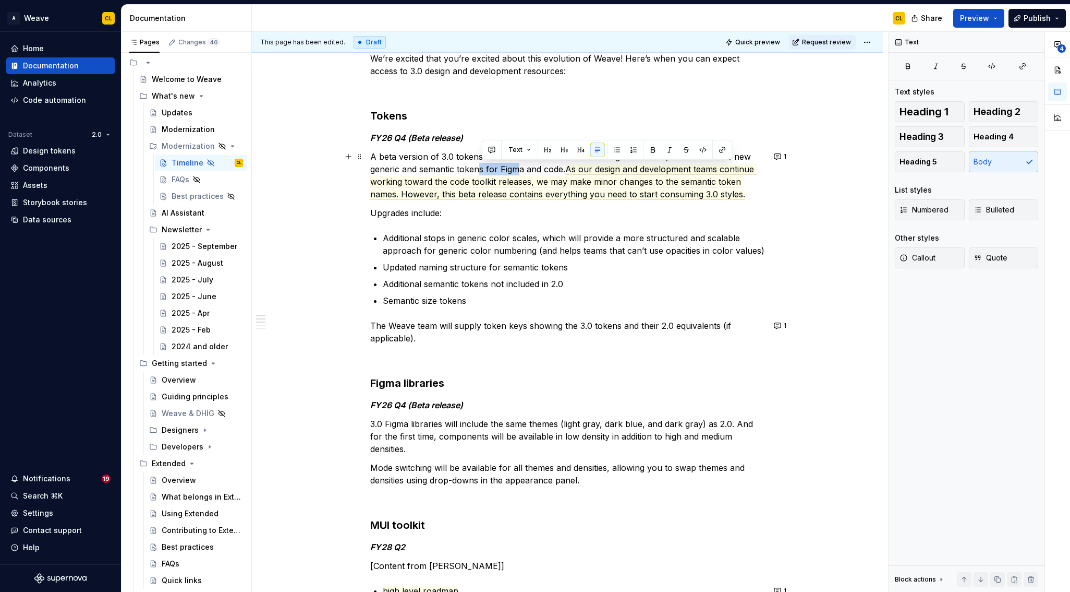
drag, startPoint x: 481, startPoint y: 170, endPoint x: 520, endPoint y: 167, distance: 38.7
click at [520, 167] on p "A beta version of 3.0 tokens will be delivered in the form of Figma libraries, …" at bounding box center [567, 175] width 394 height 50
click at [541, 166] on p "A beta version of 3.0 tokens will be delivered in the form of Figma libraries, …" at bounding box center [567, 175] width 394 height 50
click at [776, 44] on span "Quick preview" at bounding box center [757, 42] width 45 height 8
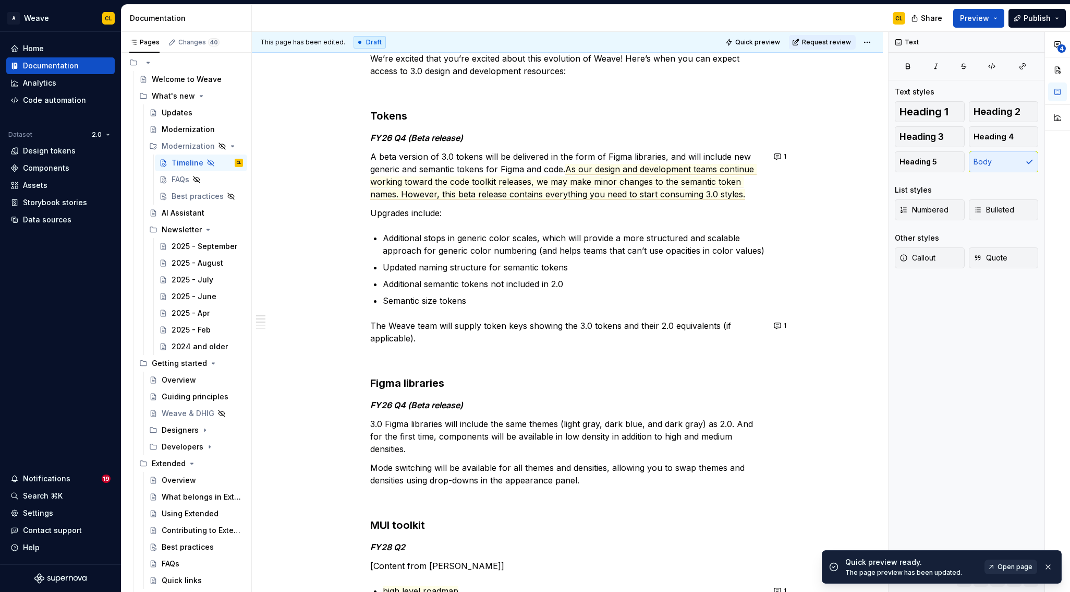
click at [1011, 565] on span "Open page" at bounding box center [1015, 566] width 35 height 8
type textarea "*"
